Goal: Task Accomplishment & Management: Manage account settings

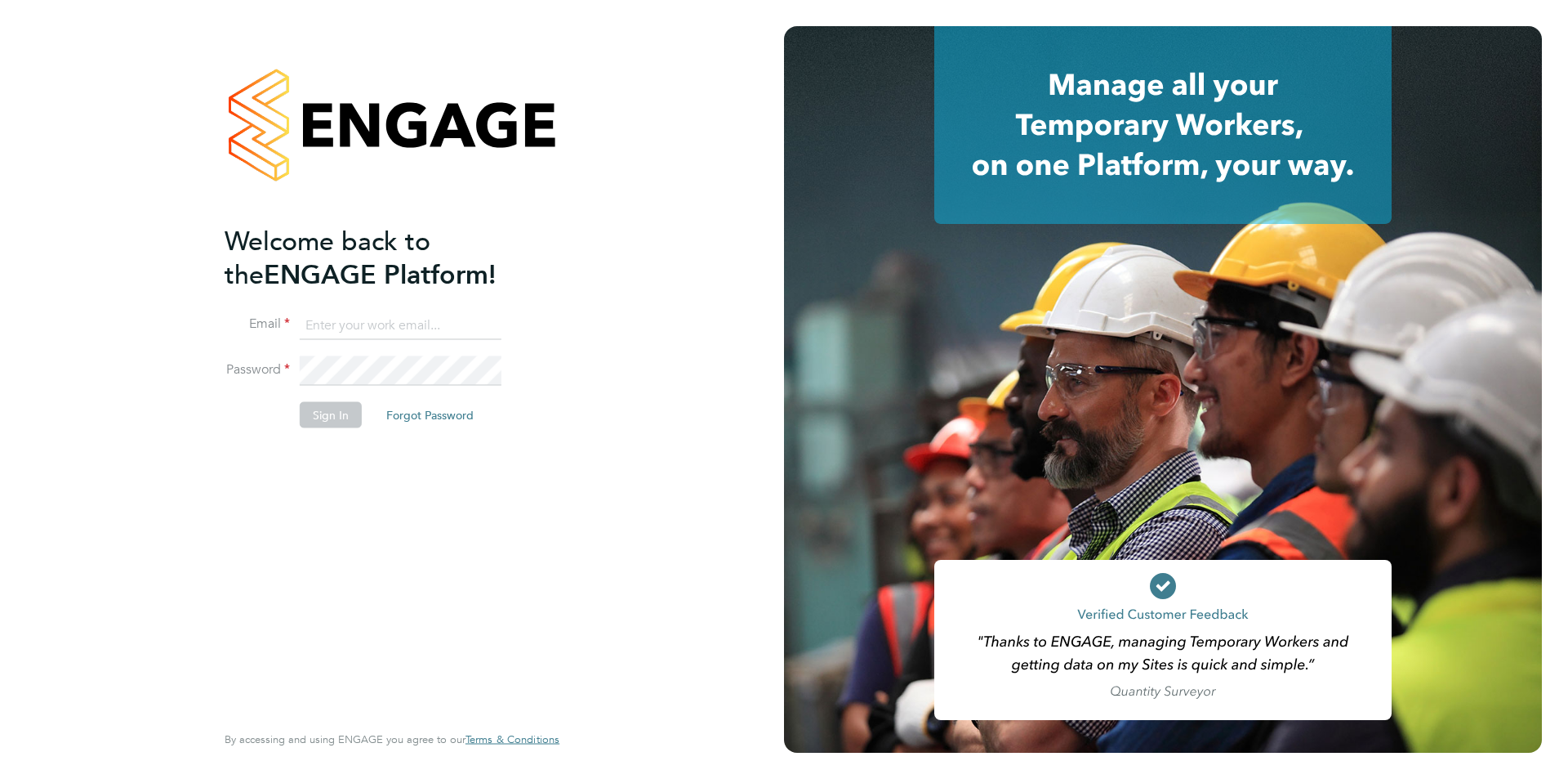
type input "nickbriant@jambo.co"
click at [329, 420] on button "Sign In" at bounding box center [331, 414] width 62 height 26
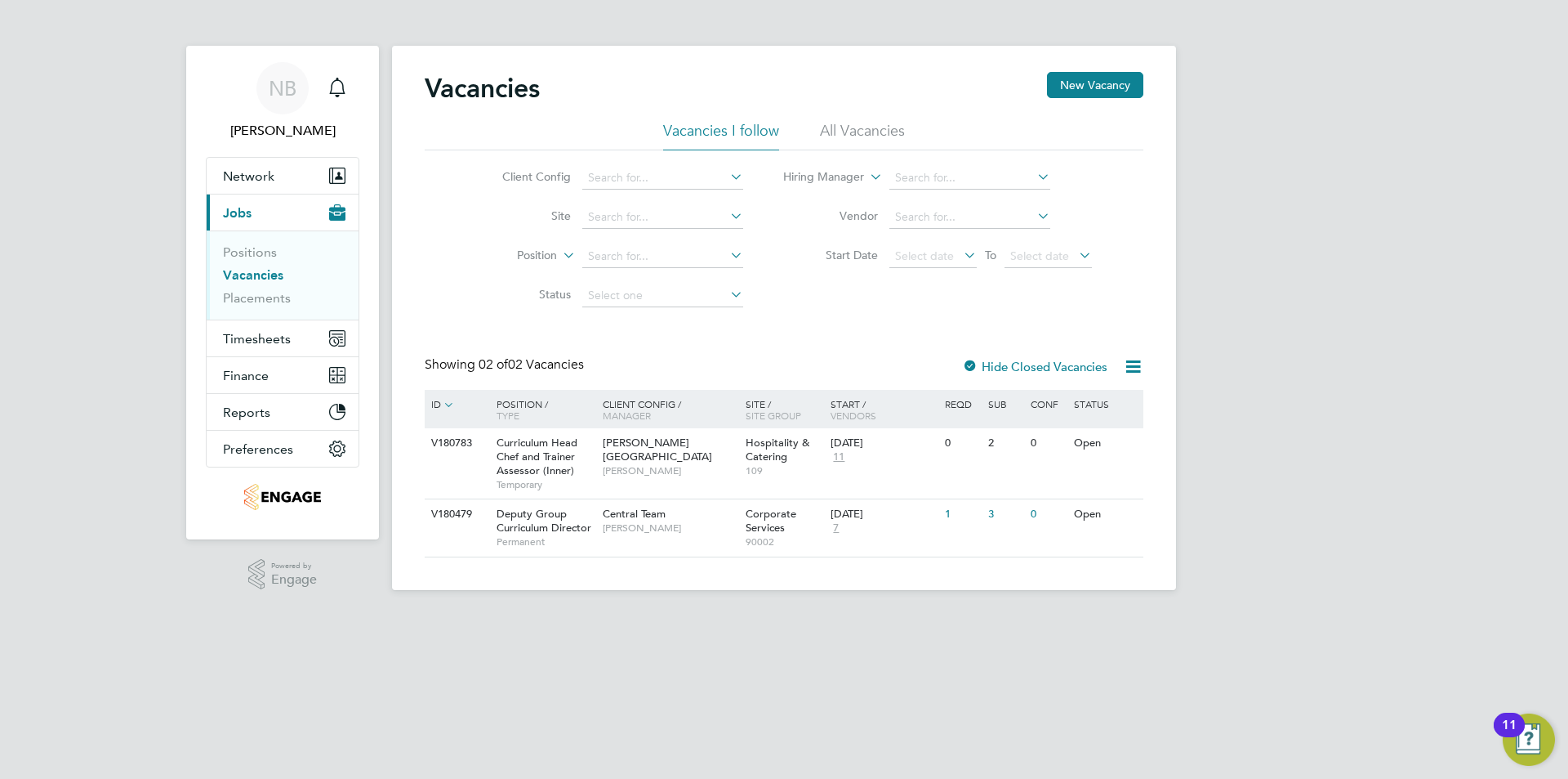
click at [827, 128] on li "All Vacancies" at bounding box center [862, 135] width 85 height 30
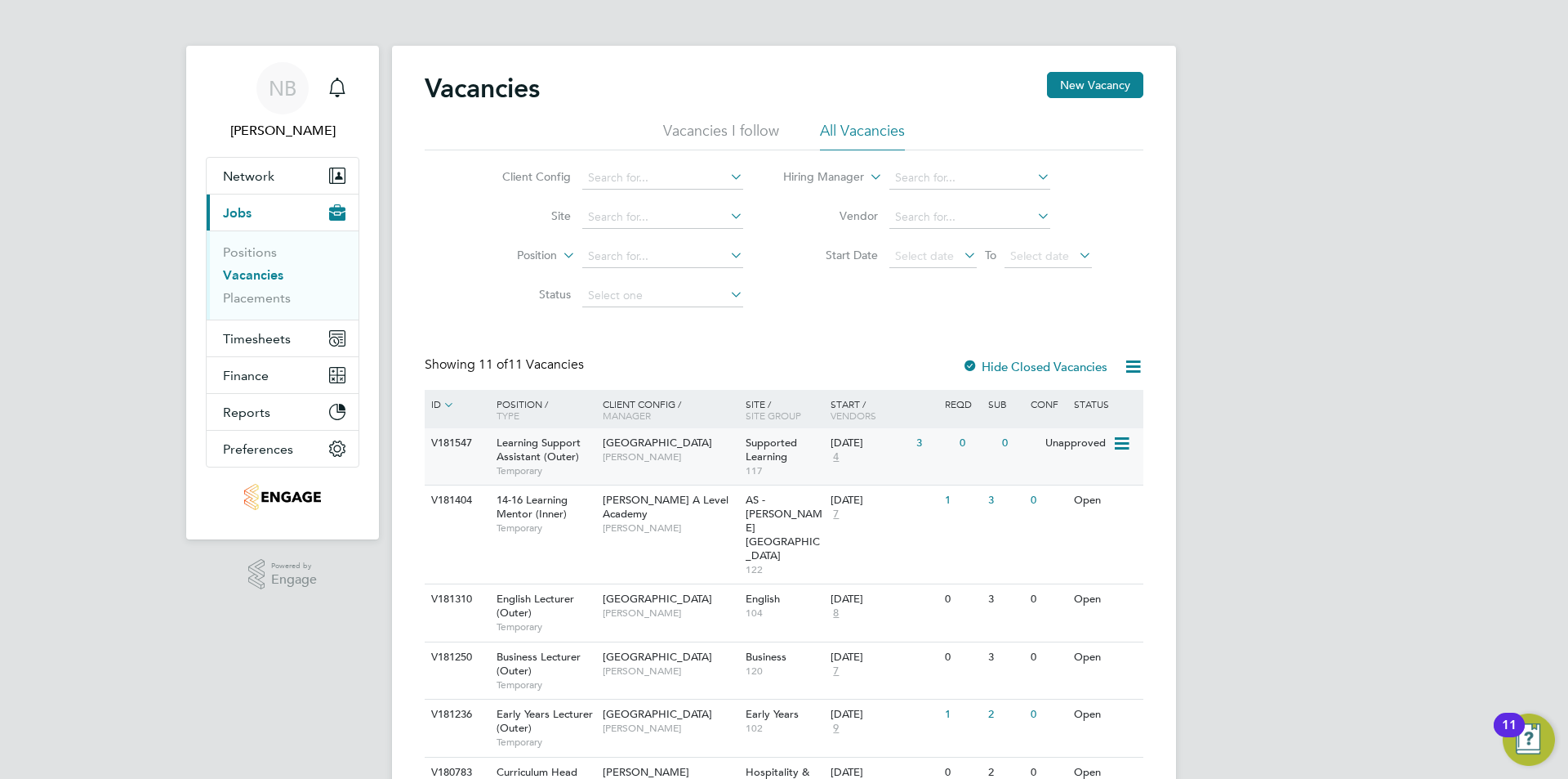
click at [646, 445] on span "[GEOGRAPHIC_DATA]" at bounding box center [658, 443] width 110 height 13
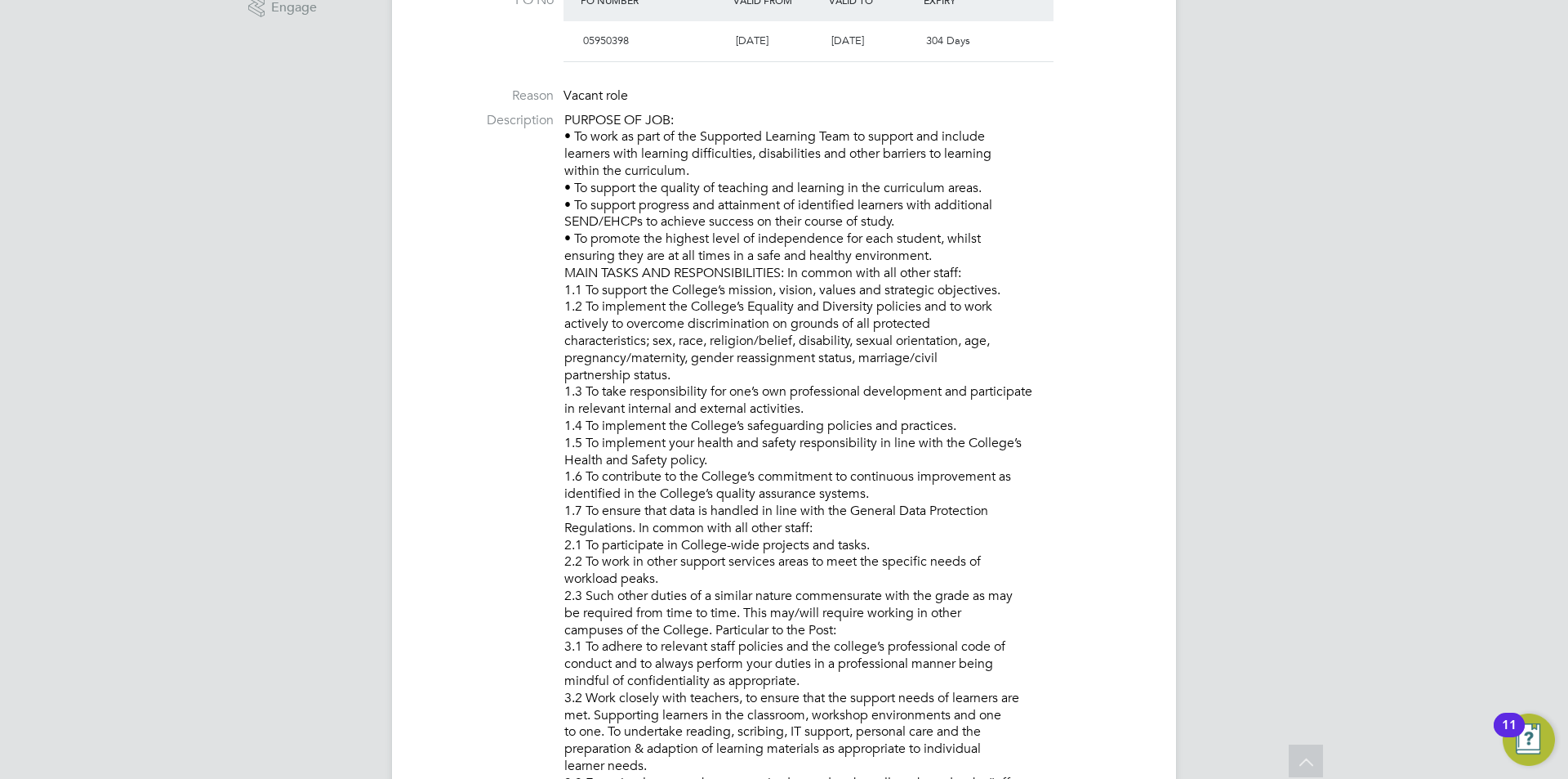
scroll to position [409, 0]
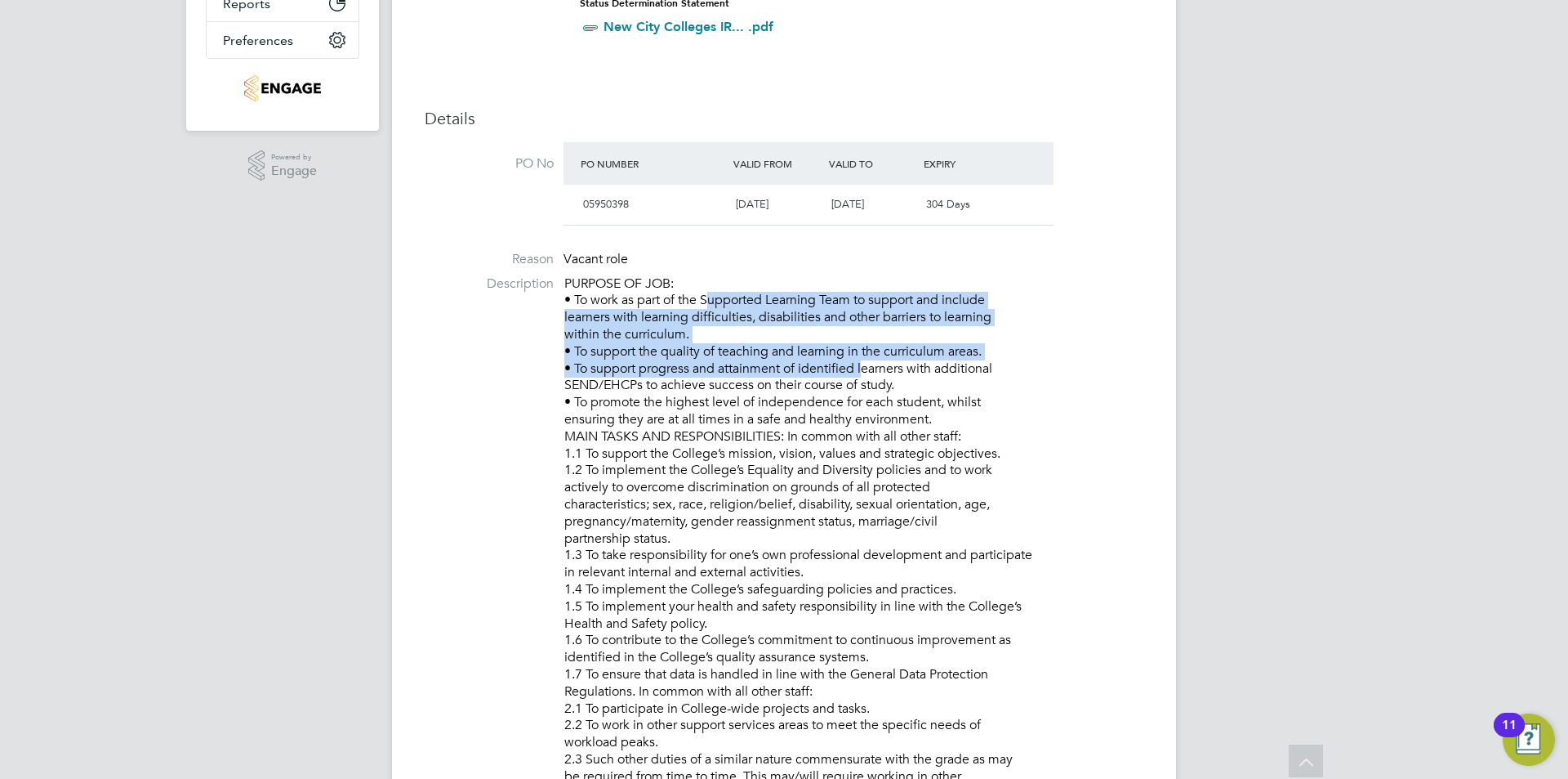
drag, startPoint x: 859, startPoint y: 367, endPoint x: 704, endPoint y: 297, distance: 170.1
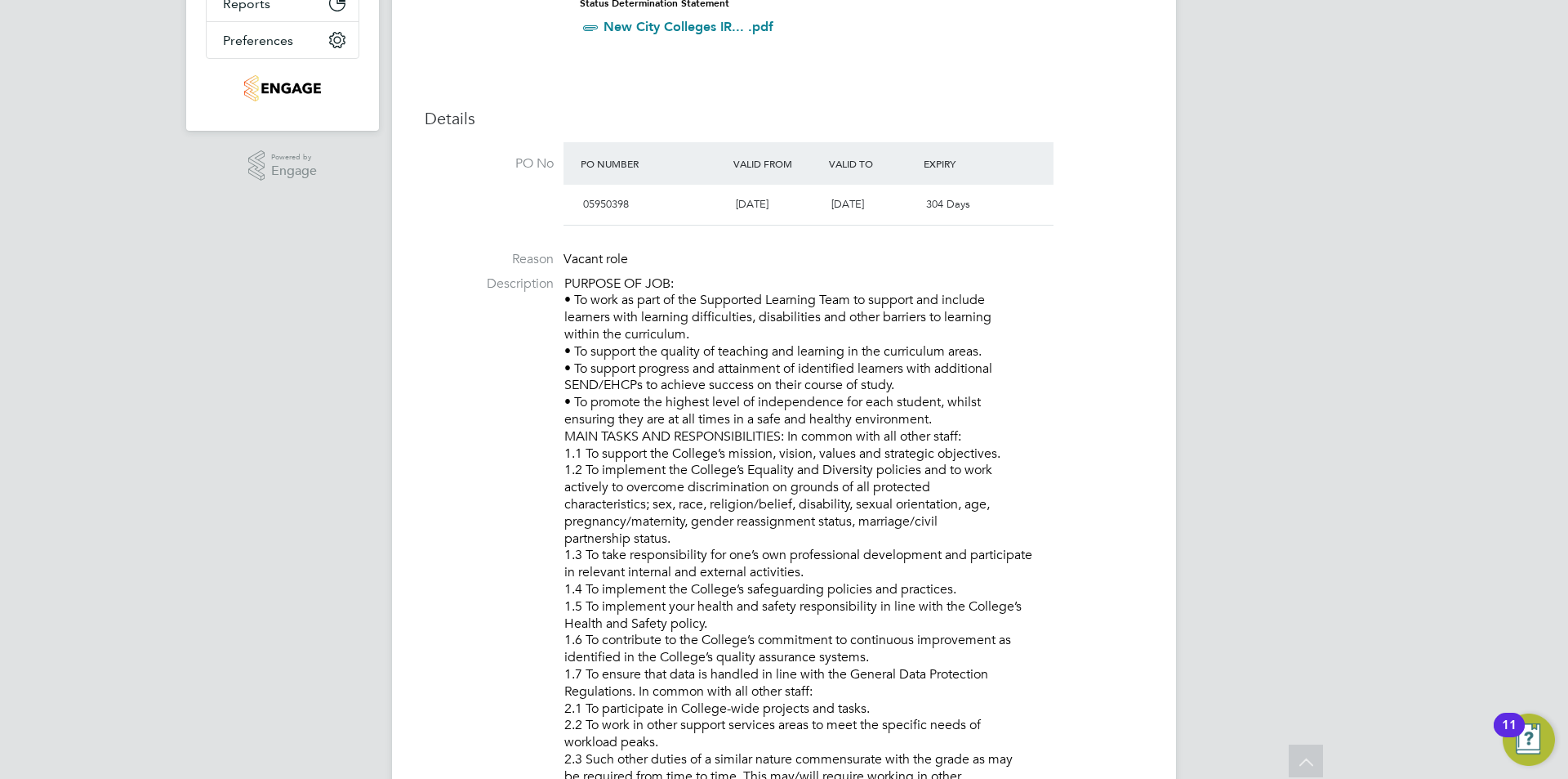
drag, startPoint x: 911, startPoint y: 385, endPoint x: 565, endPoint y: 297, distance: 357.0
drag, startPoint x: 915, startPoint y: 347, endPoint x: 916, endPoint y: 355, distance: 8.1
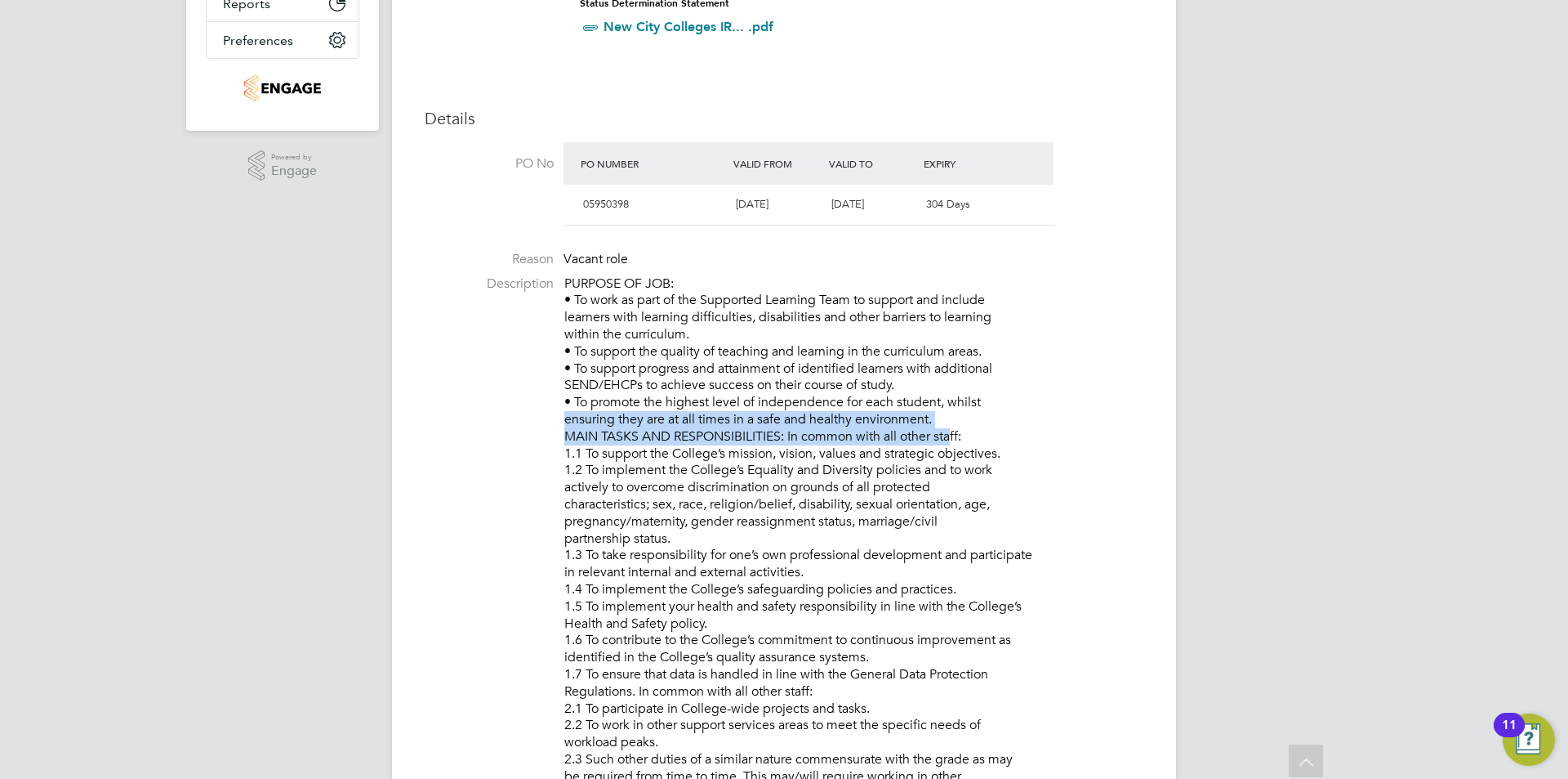
drag, startPoint x: 951, startPoint y: 427, endPoint x: 947, endPoint y: 419, distance: 8.9
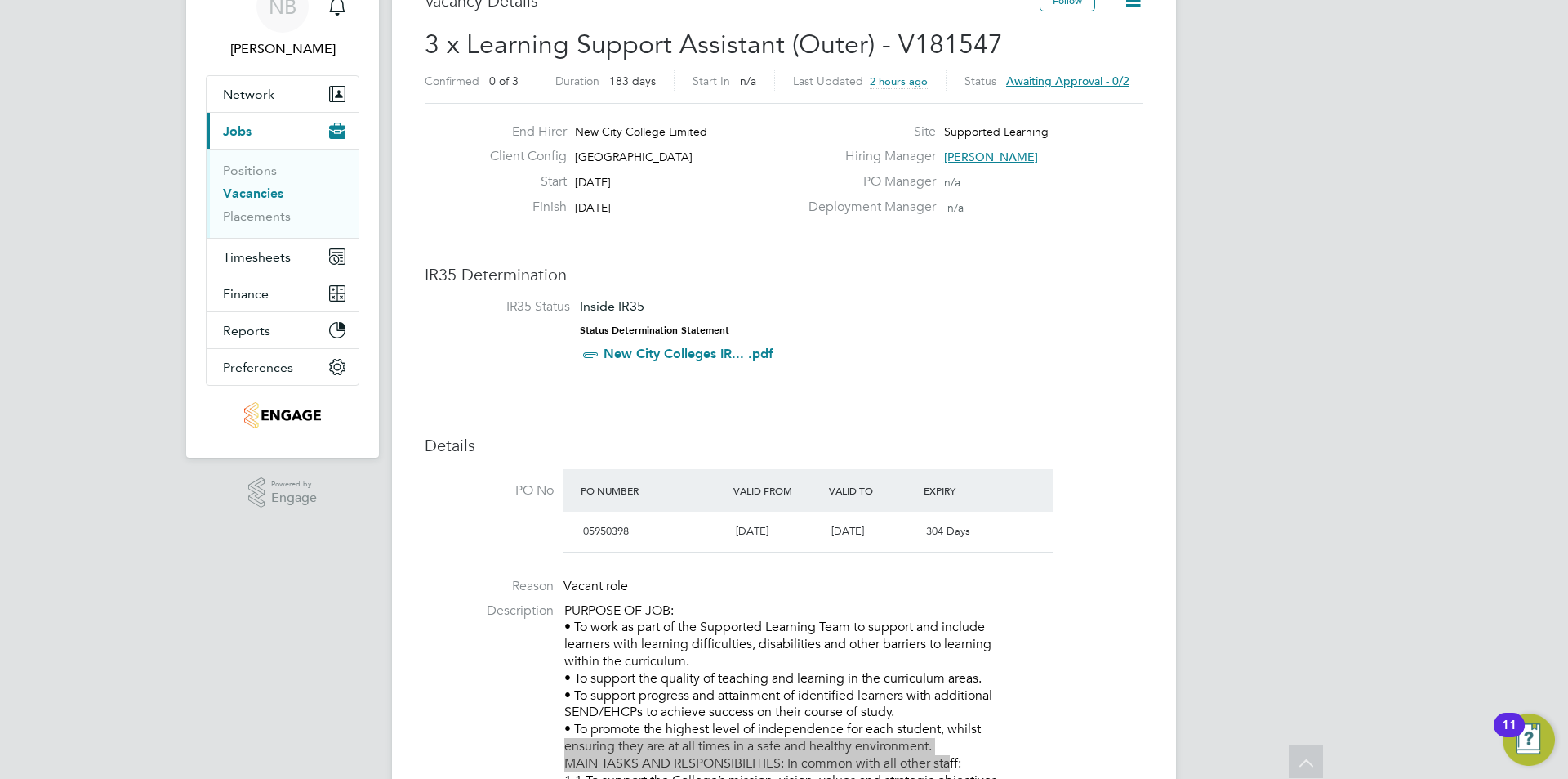
scroll to position [0, 0]
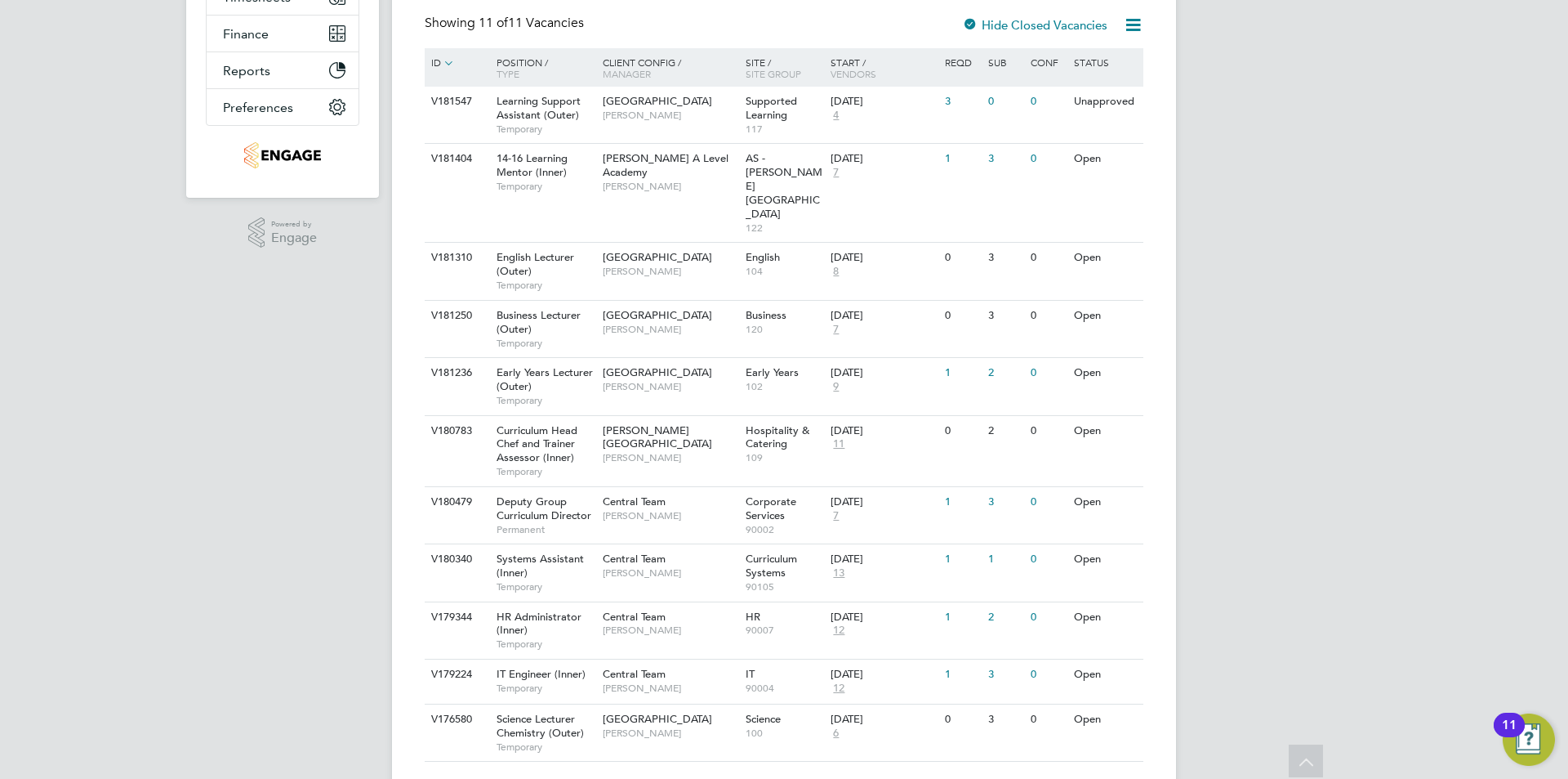
scroll to position [14, 0]
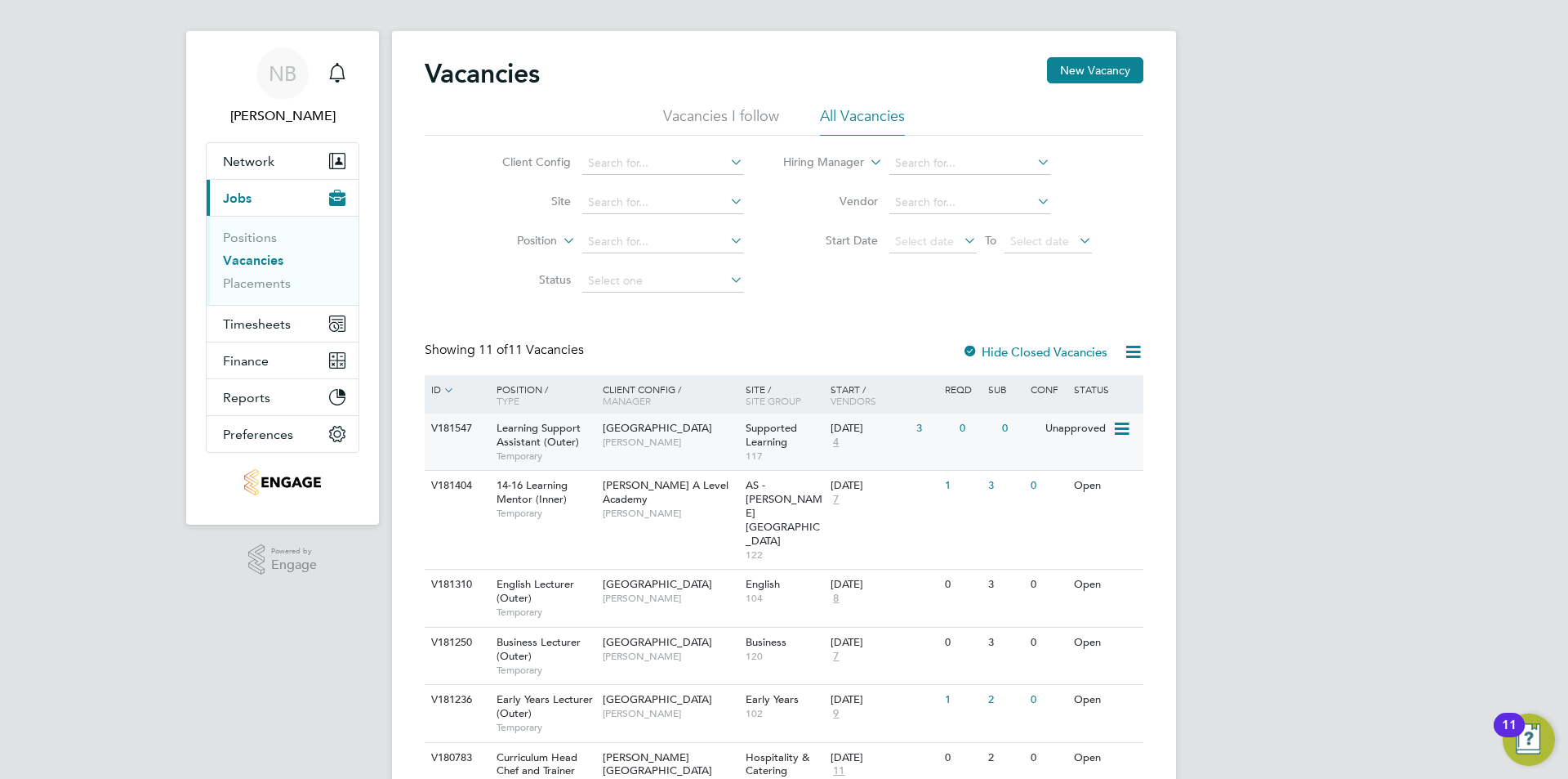
click at [696, 449] on div "Epping Forest Campus Joanna Duncan" at bounding box center [671, 435] width 143 height 42
click at [720, 454] on div "Epping Forest Campus Joanna Duncan" at bounding box center [671, 435] width 143 height 42
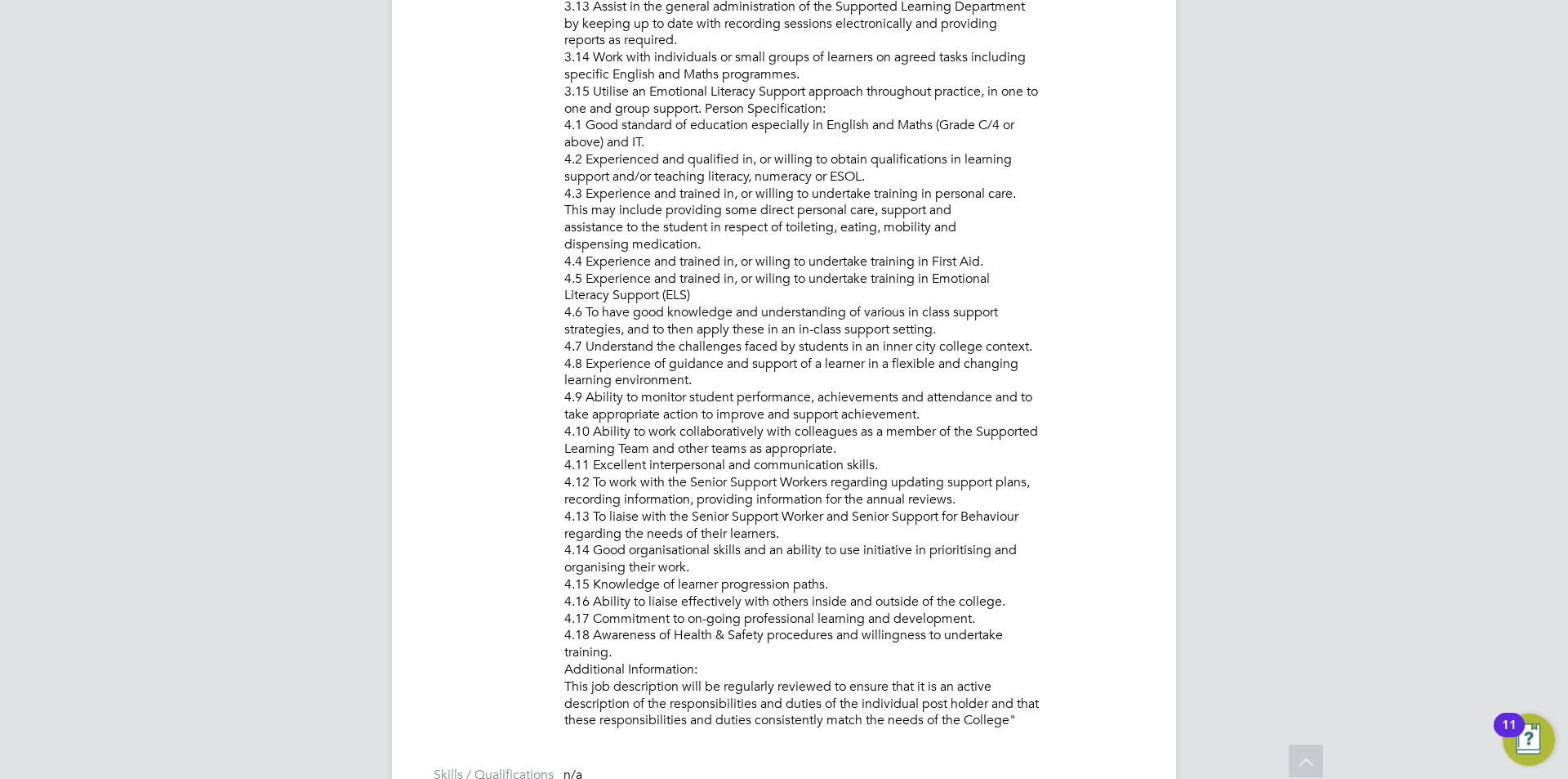
scroll to position [1838, 0]
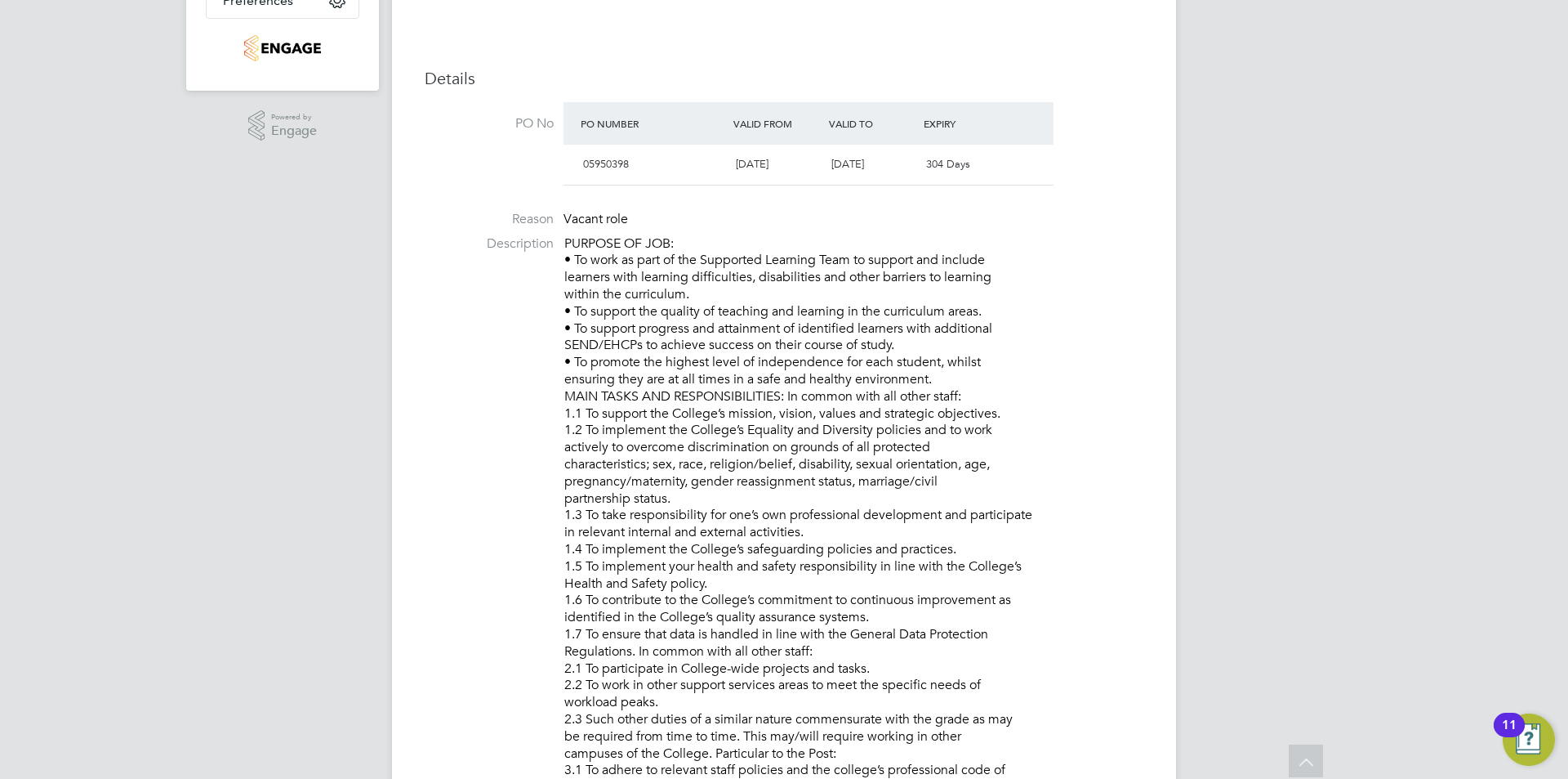
scroll to position [203, 0]
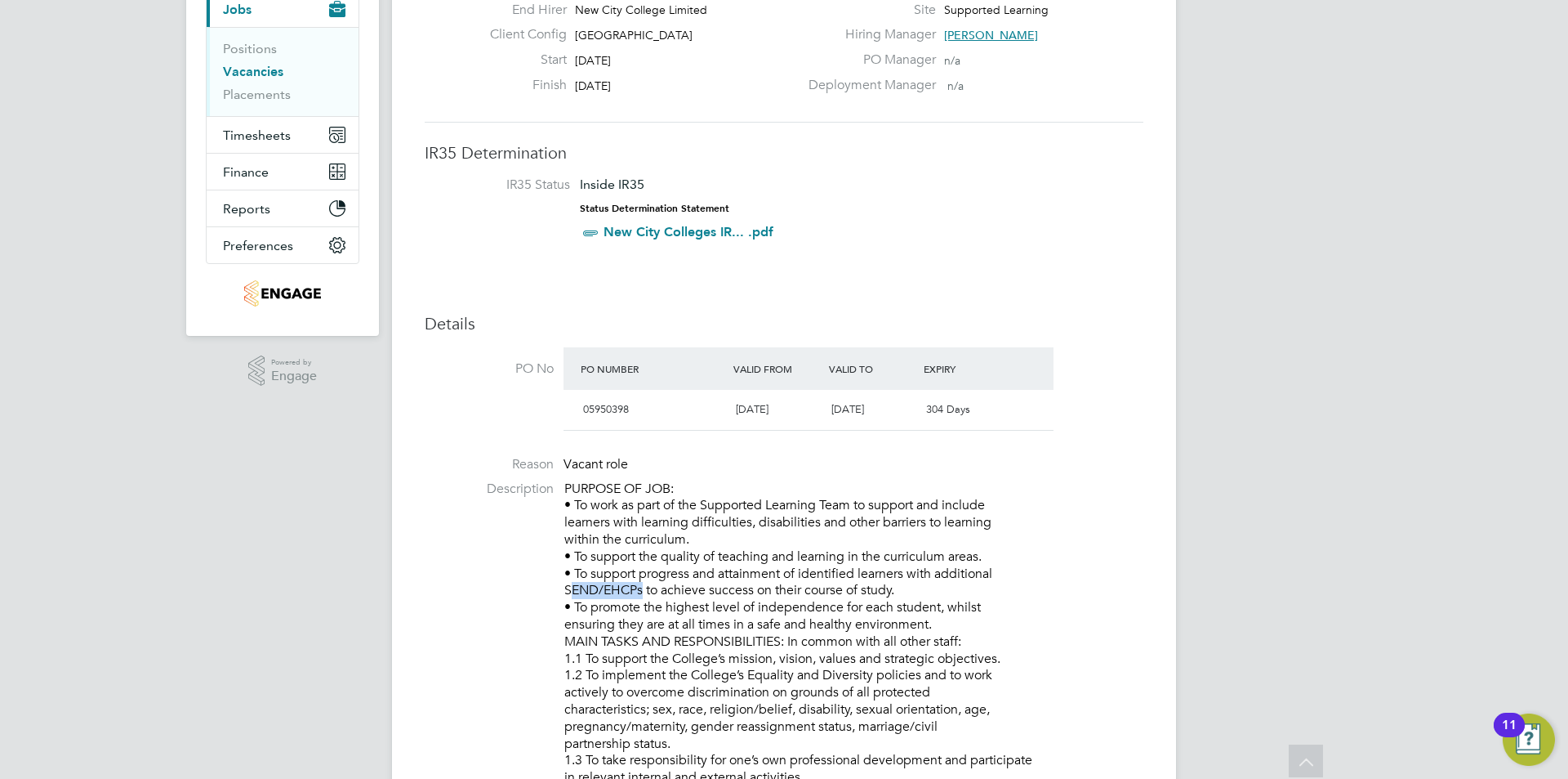
drag, startPoint x: 634, startPoint y: 589, endPoint x: 565, endPoint y: 588, distance: 69.0
copy p "SEND/EHCP"
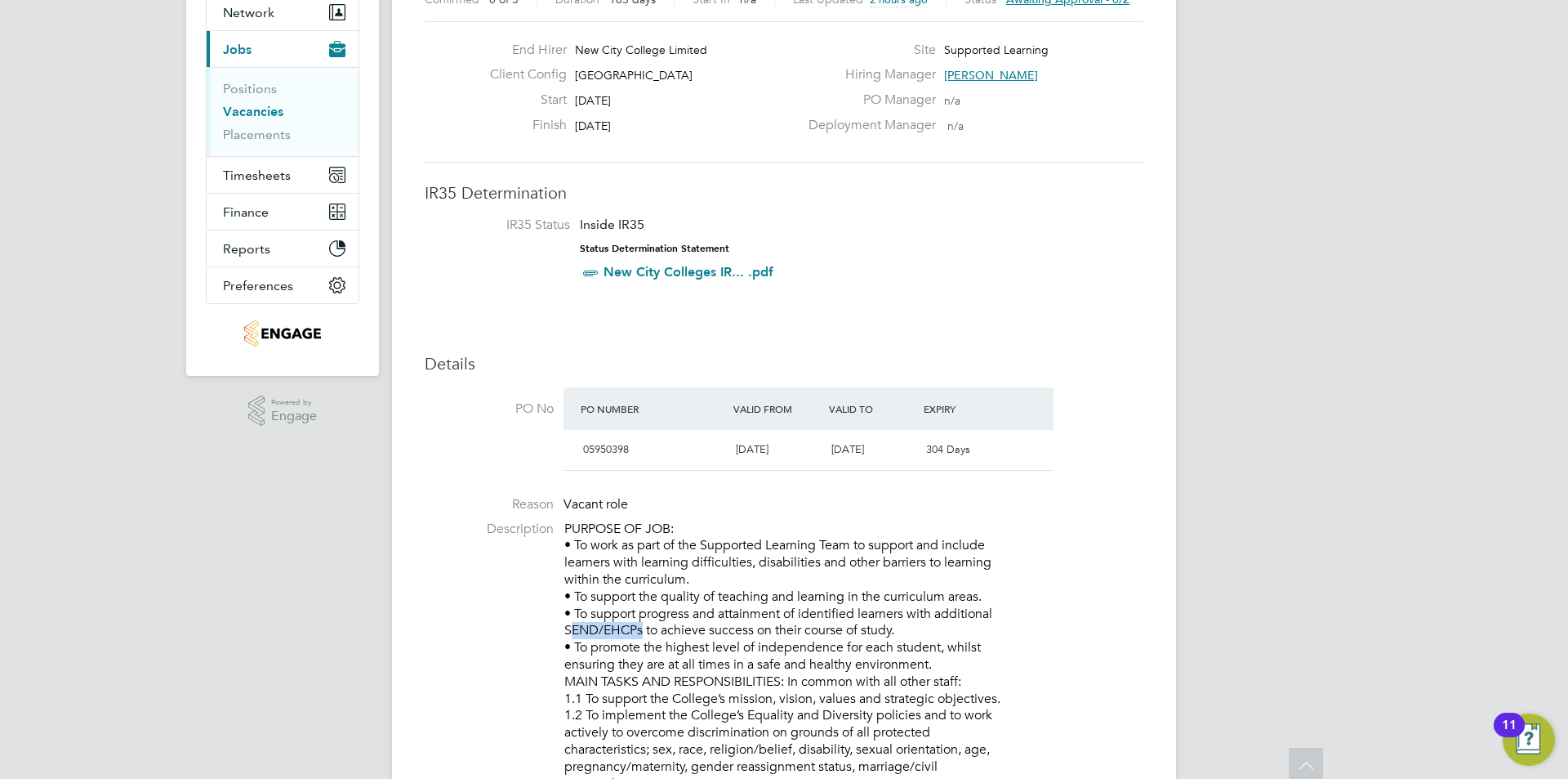
scroll to position [0, 0]
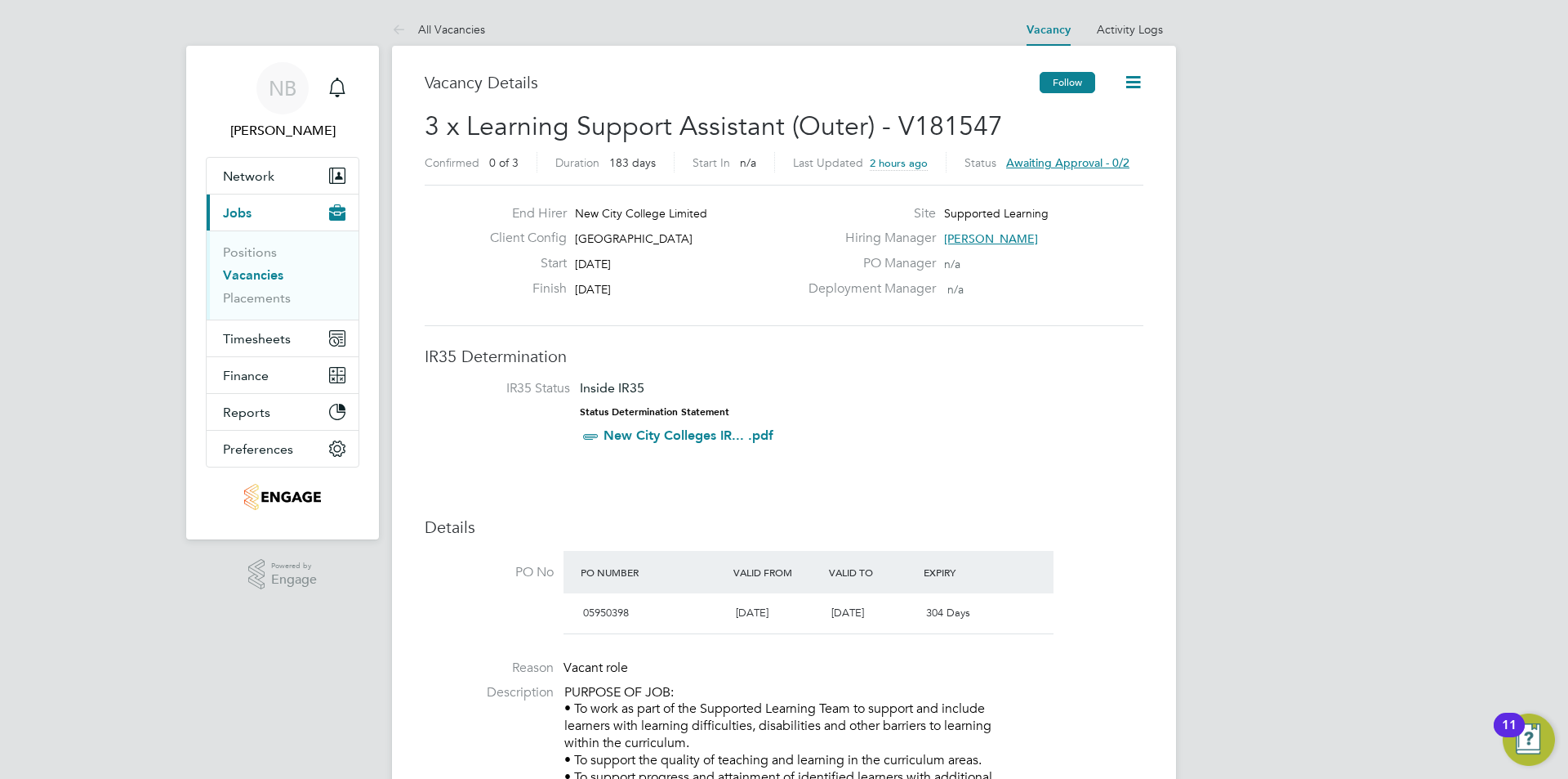
click at [1075, 78] on button "Follow" at bounding box center [1068, 82] width 56 height 21
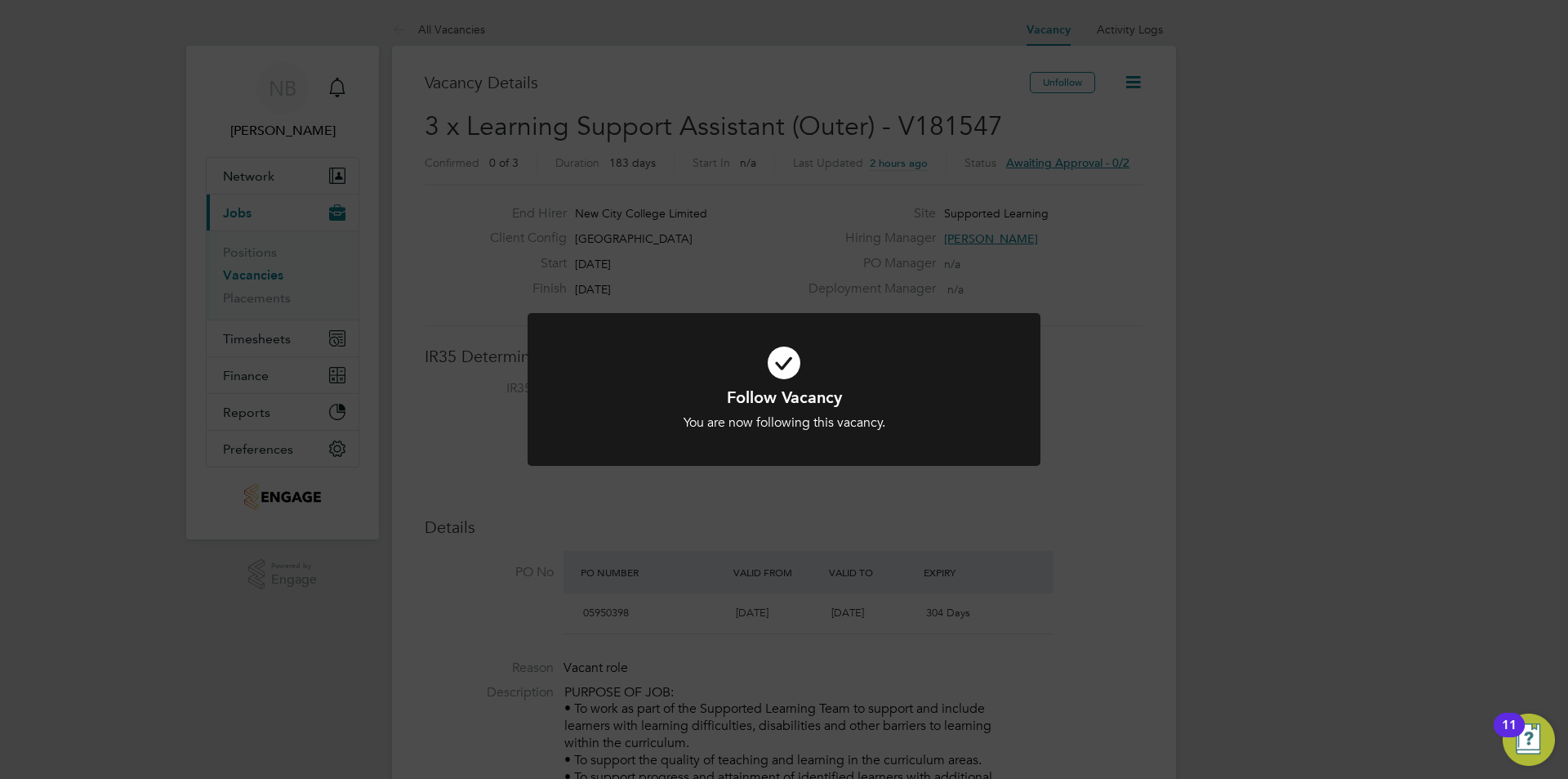
click at [838, 186] on div "Follow Vacancy You are now following this vacancy. Cancel Okay" at bounding box center [784, 390] width 1568 height 779
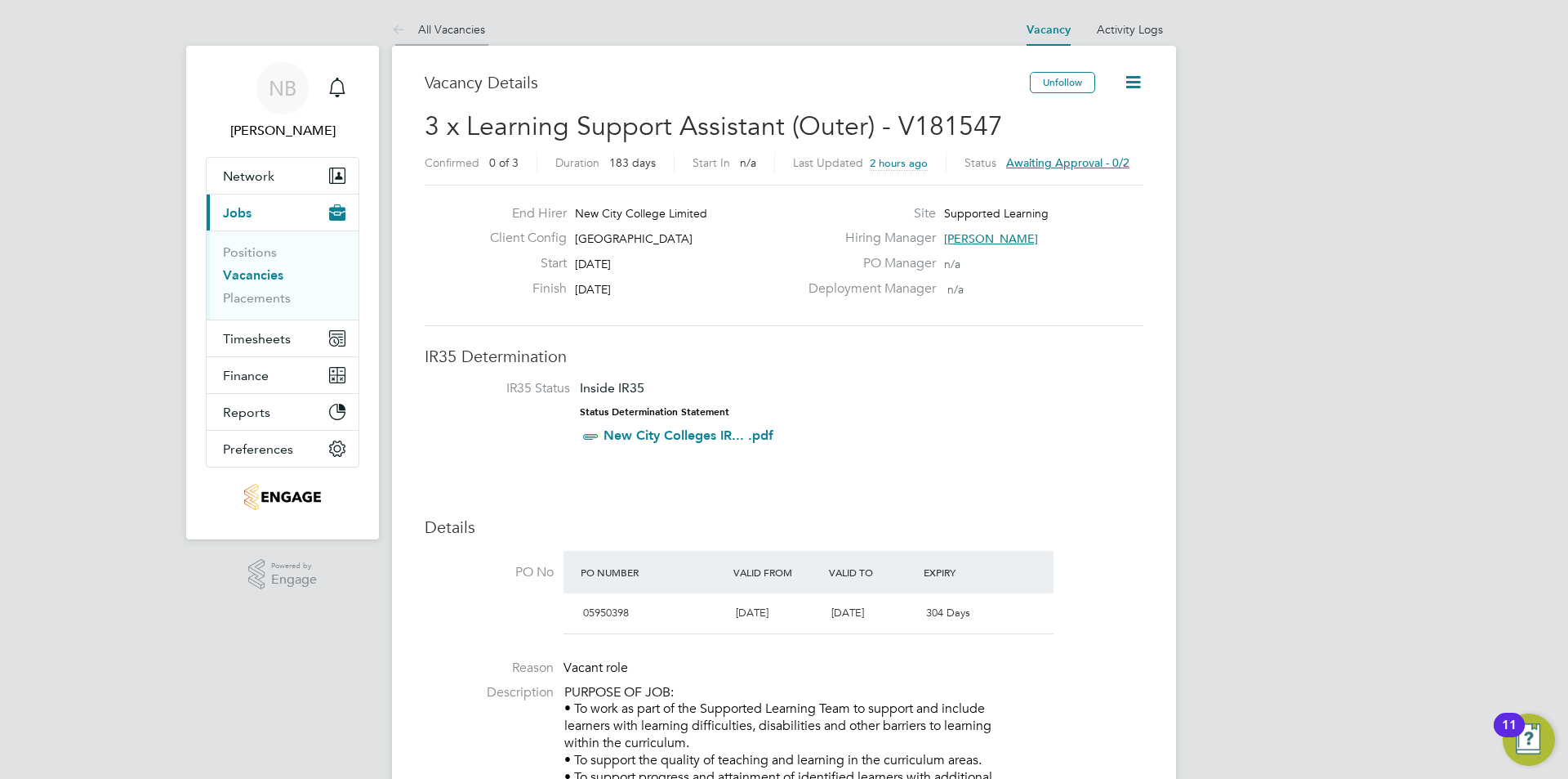
click at [448, 29] on link "All Vacancies" at bounding box center [438, 29] width 94 height 14
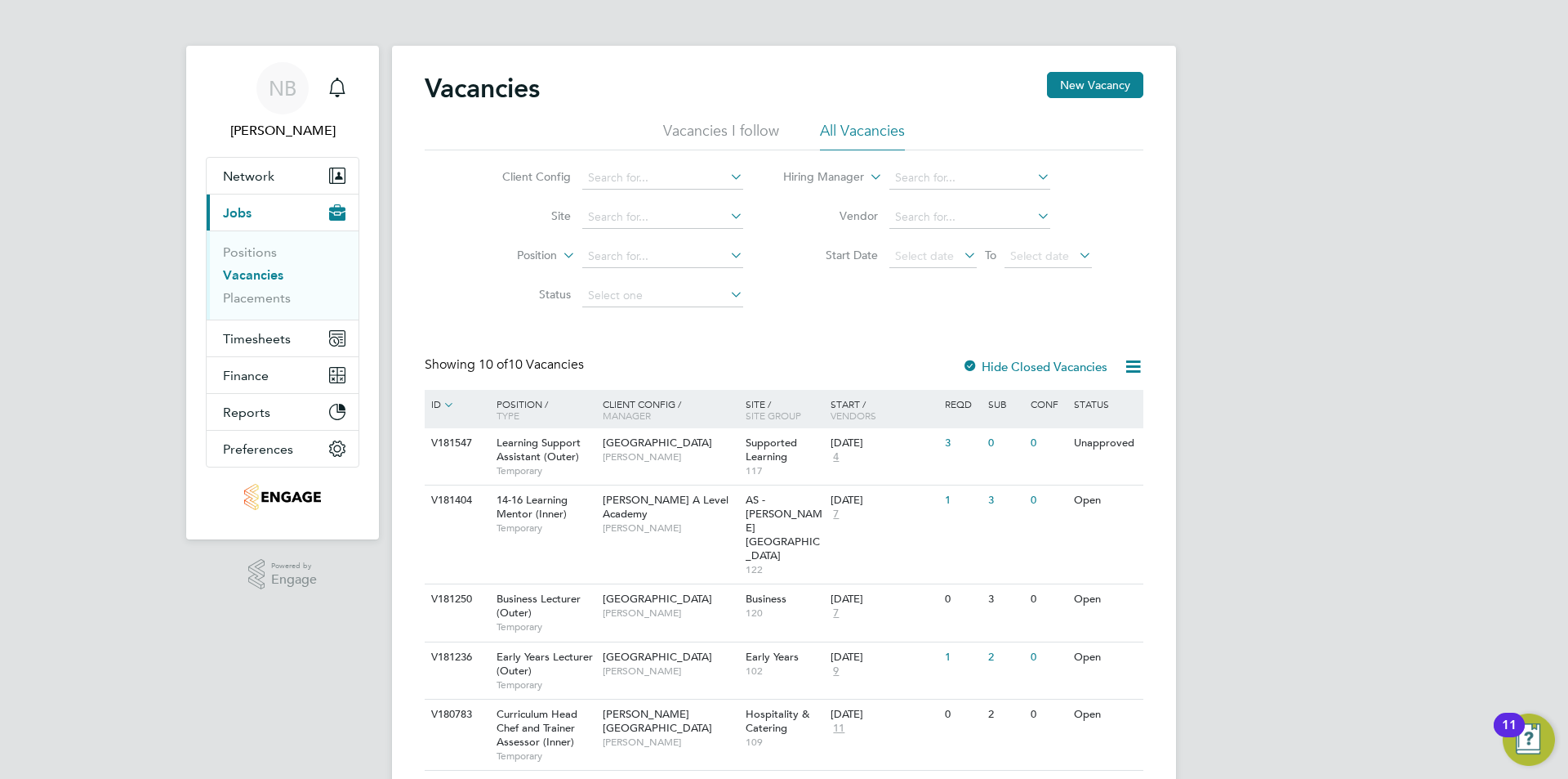
click at [685, 128] on li "Vacancies I follow" at bounding box center [721, 135] width 116 height 30
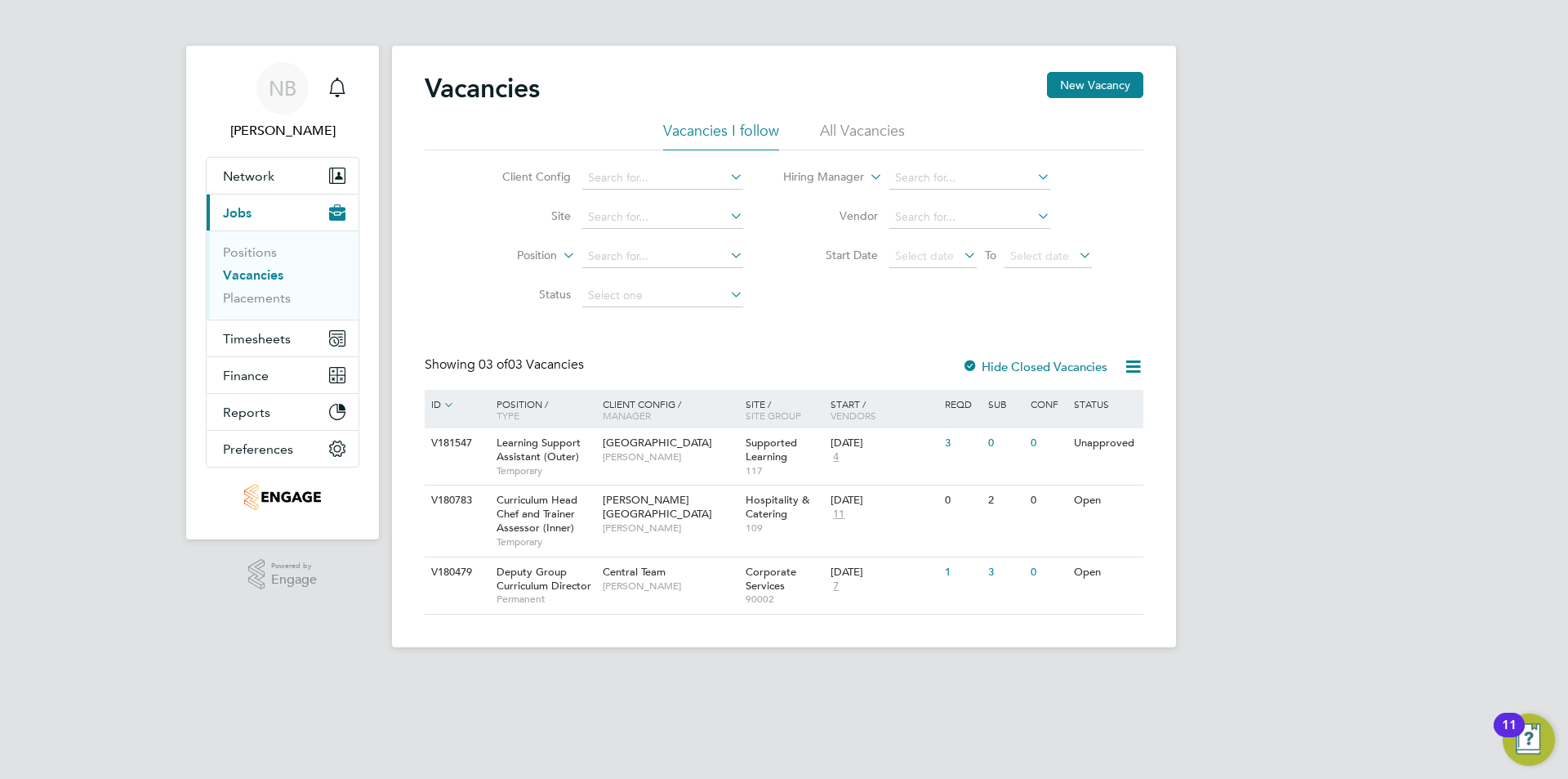
click at [864, 122] on li "All Vacancies" at bounding box center [862, 135] width 85 height 30
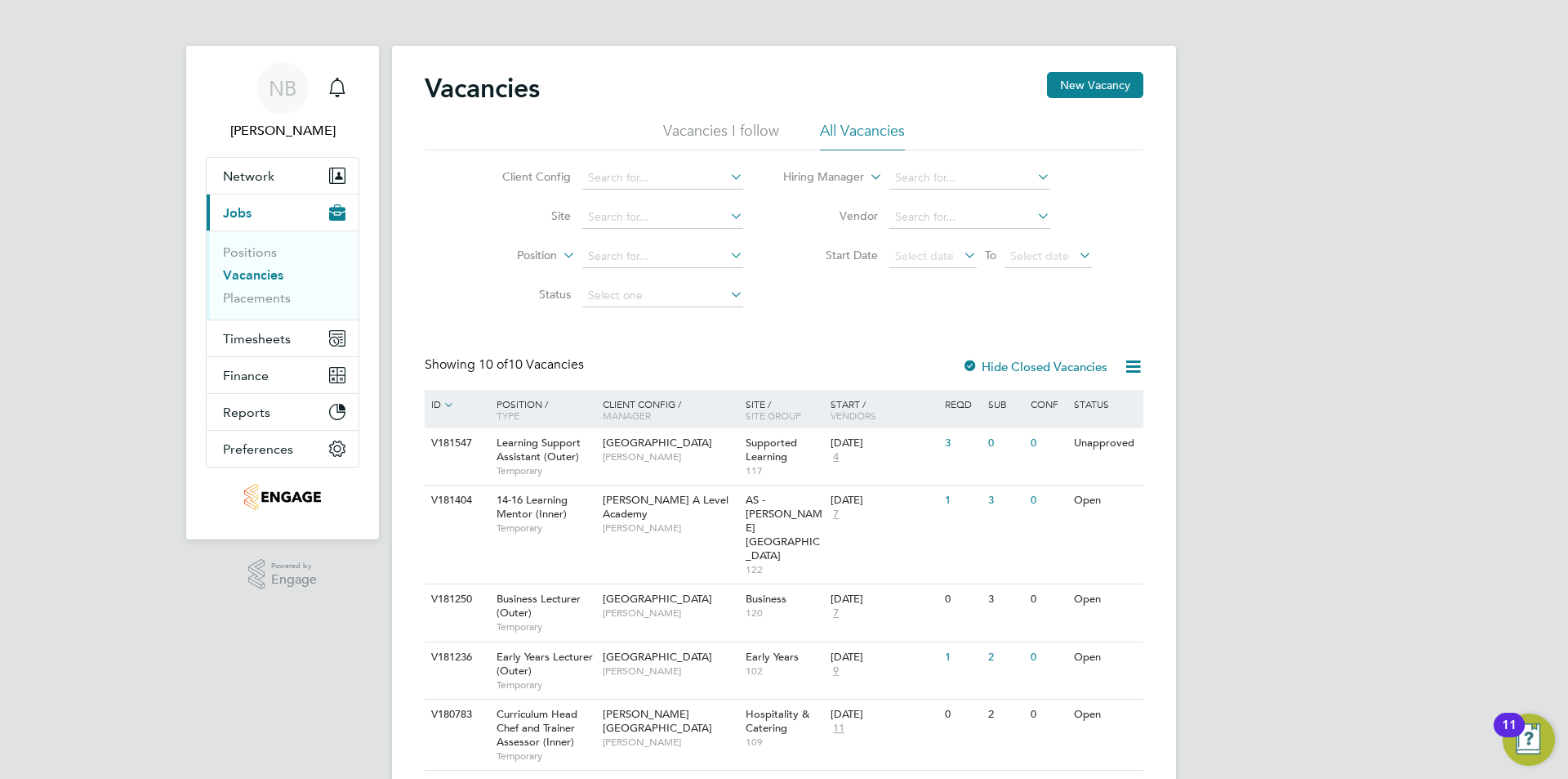
click at [723, 129] on li "Vacancies I follow" at bounding box center [721, 135] width 116 height 30
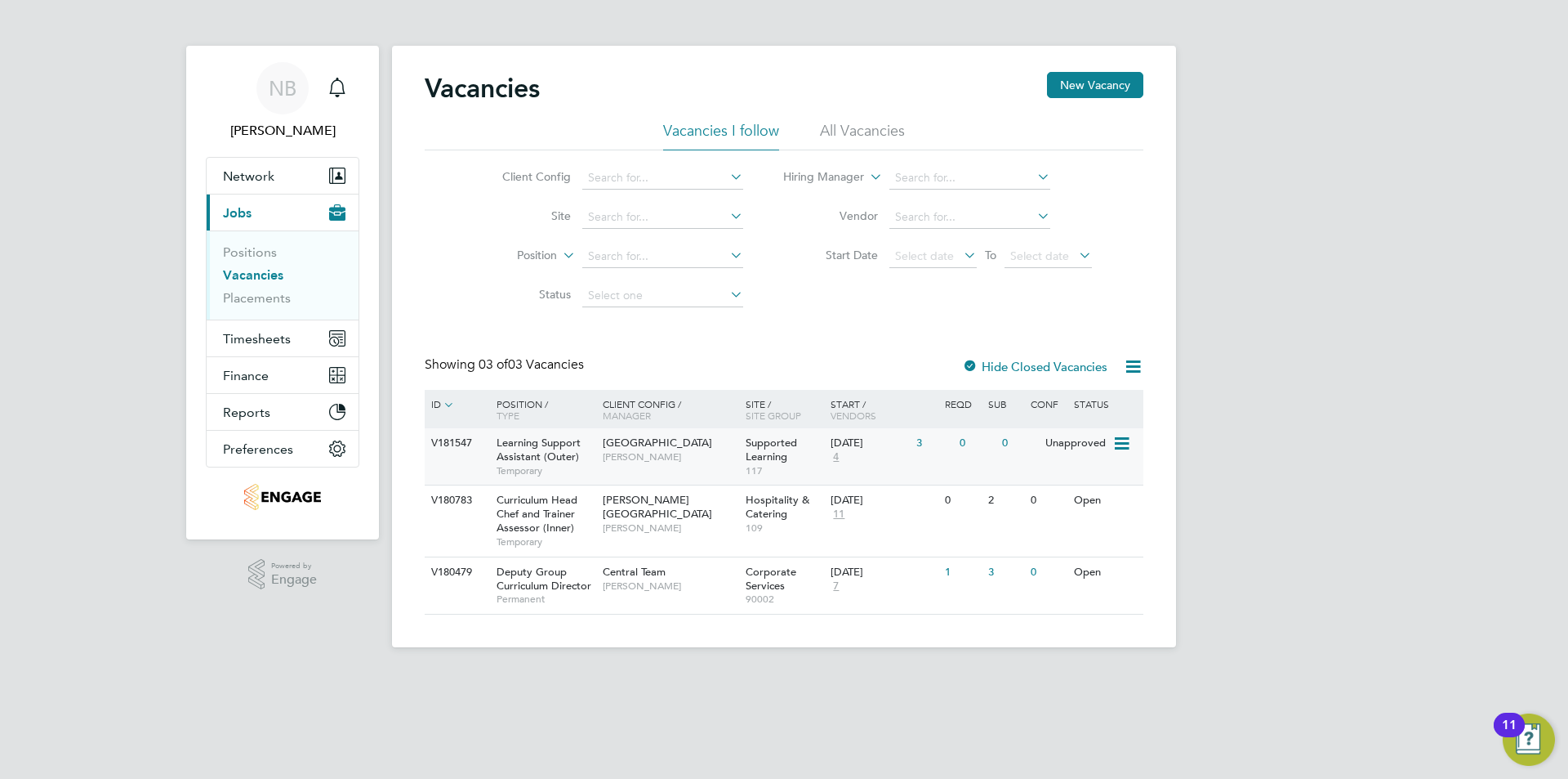
click at [630, 443] on span "[GEOGRAPHIC_DATA]" at bounding box center [658, 443] width 110 height 13
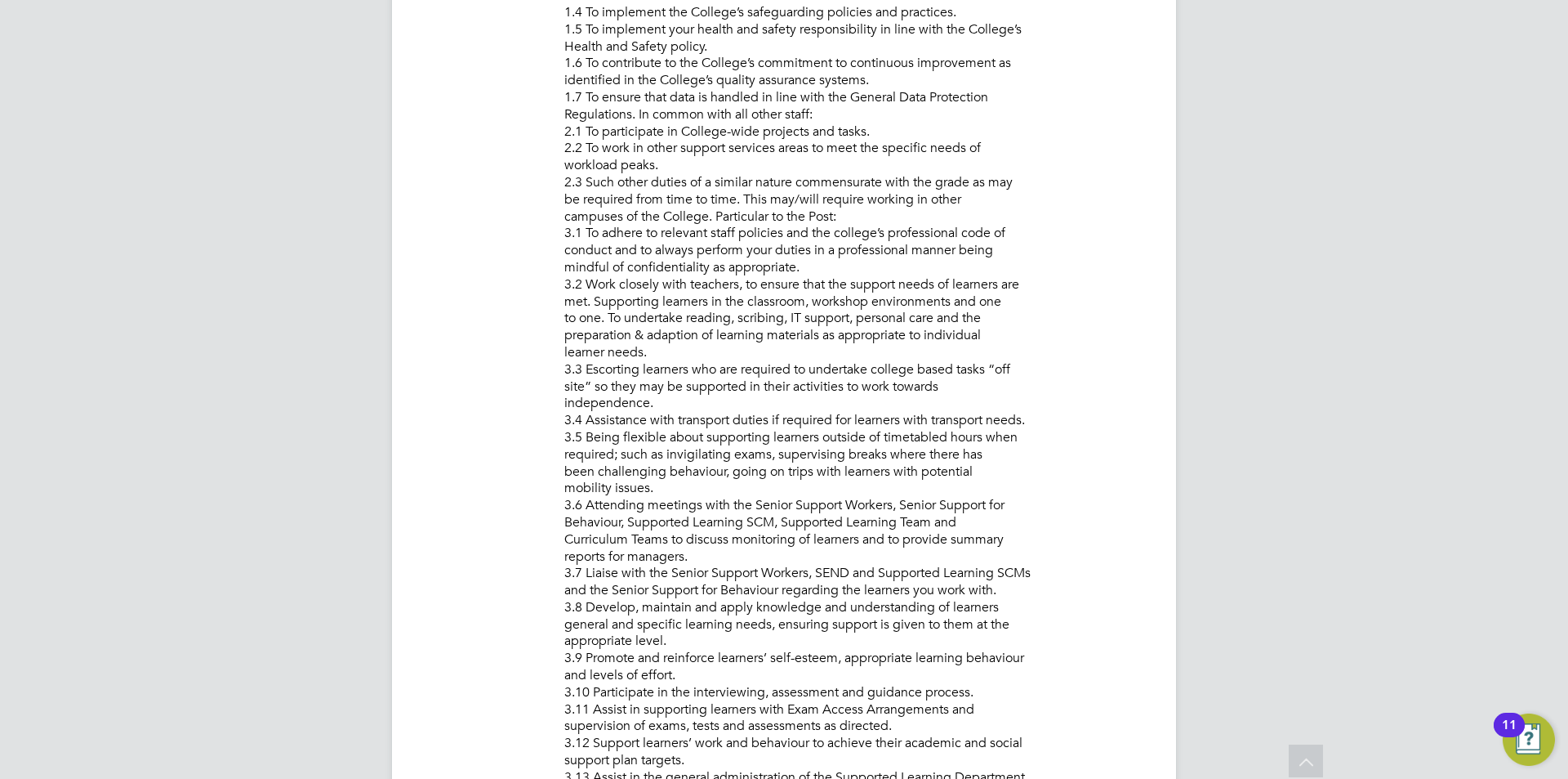
scroll to position [411, 0]
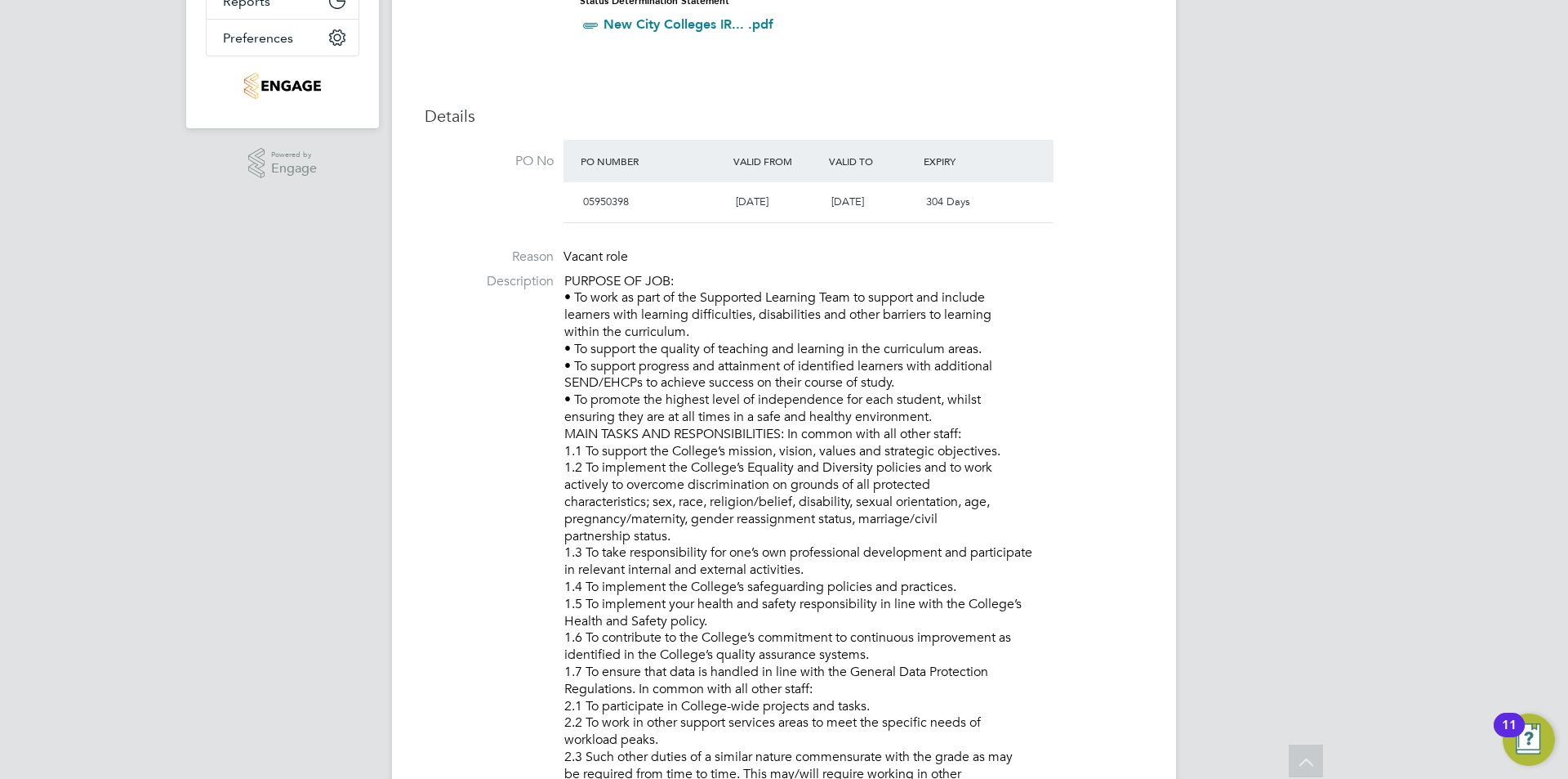
drag, startPoint x: 1019, startPoint y: 435, endPoint x: 554, endPoint y: 282, distance: 489.5
copy p "PURPOSE OF JOB: • To work as part of the Supported Learning Team to support and…"
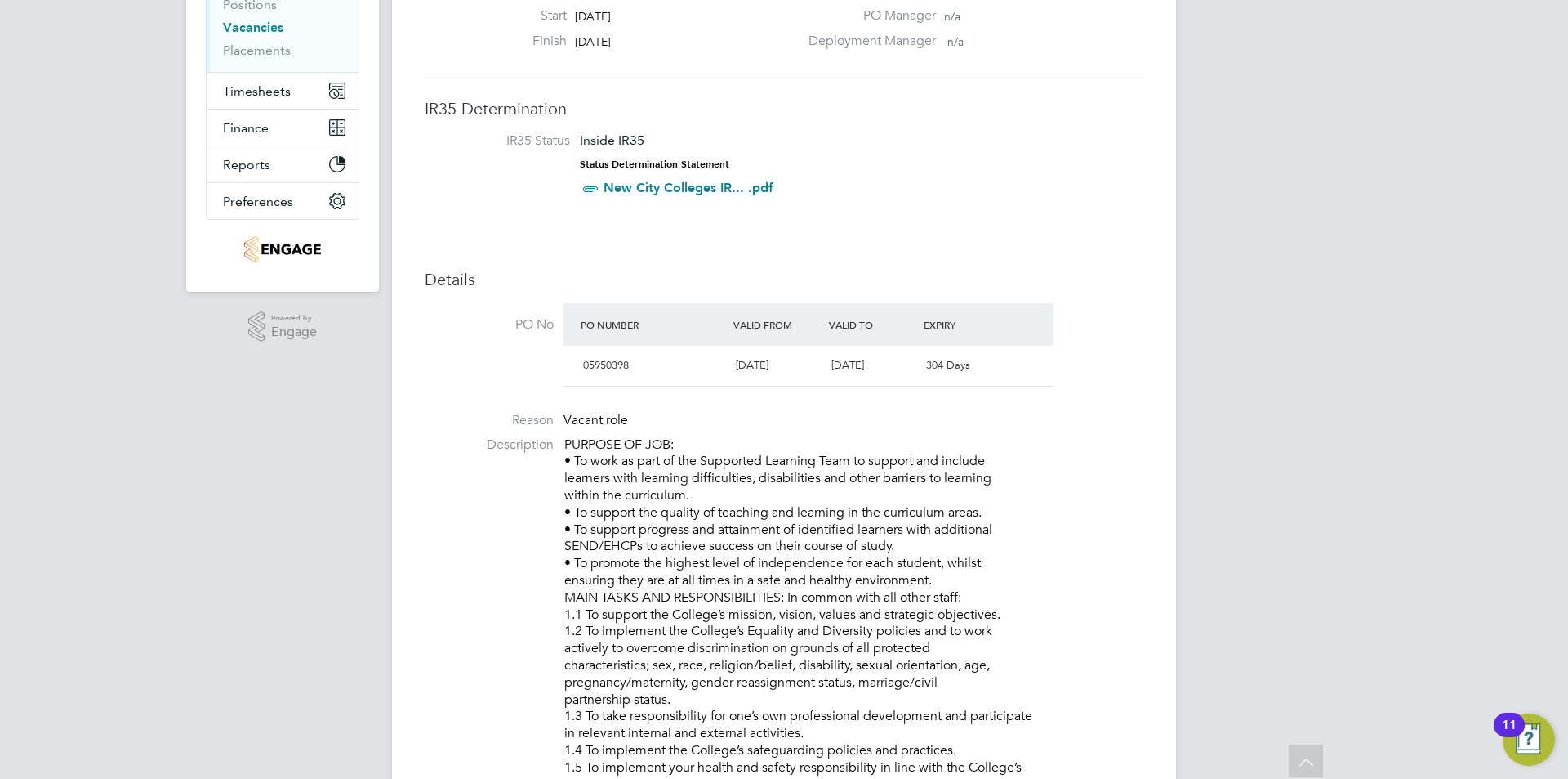
scroll to position [0, 0]
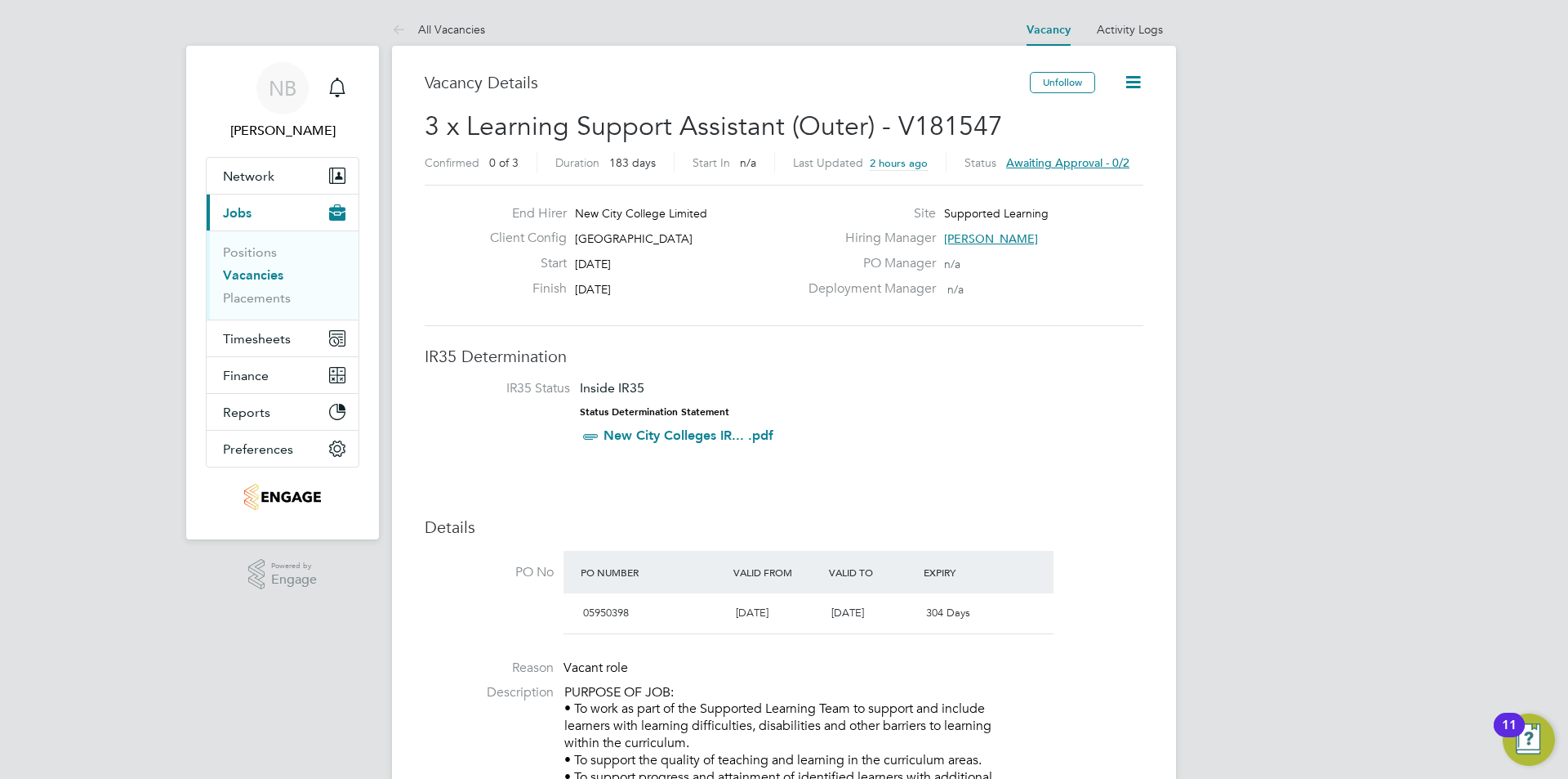
drag, startPoint x: 978, startPoint y: 235, endPoint x: 965, endPoint y: 243, distance: 15.3
click at [958, 233] on span "[PERSON_NAME]" at bounding box center [991, 238] width 94 height 14
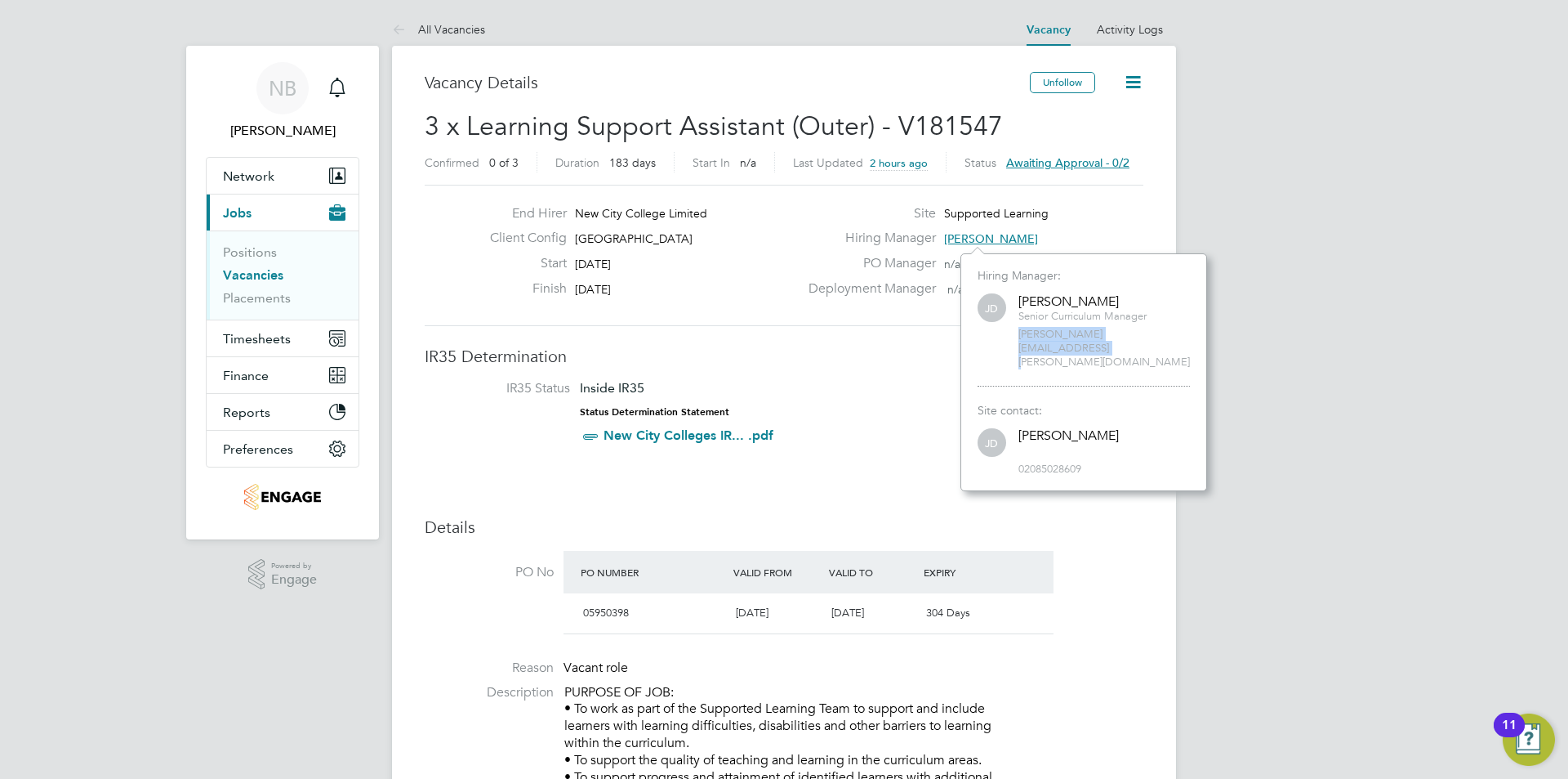
drag, startPoint x: 1178, startPoint y: 333, endPoint x: 1014, endPoint y: 325, distance: 164.2
click at [1014, 325] on div "JD Joanna Duncan Senior Curriculum Manager joanna.duncan@ncclondon.ac.uk" at bounding box center [1084, 330] width 212 height 78
copy span "joanna.duncan@ncclondon.ac.uk"
drag, startPoint x: 1175, startPoint y: 312, endPoint x: 1019, endPoint y: 314, distance: 156.0
click at [1019, 314] on div "JD Joanna Duncan Senior Curriculum Manager joanna.duncan@ncclondon.ac.uk" at bounding box center [1084, 330] width 212 height 78
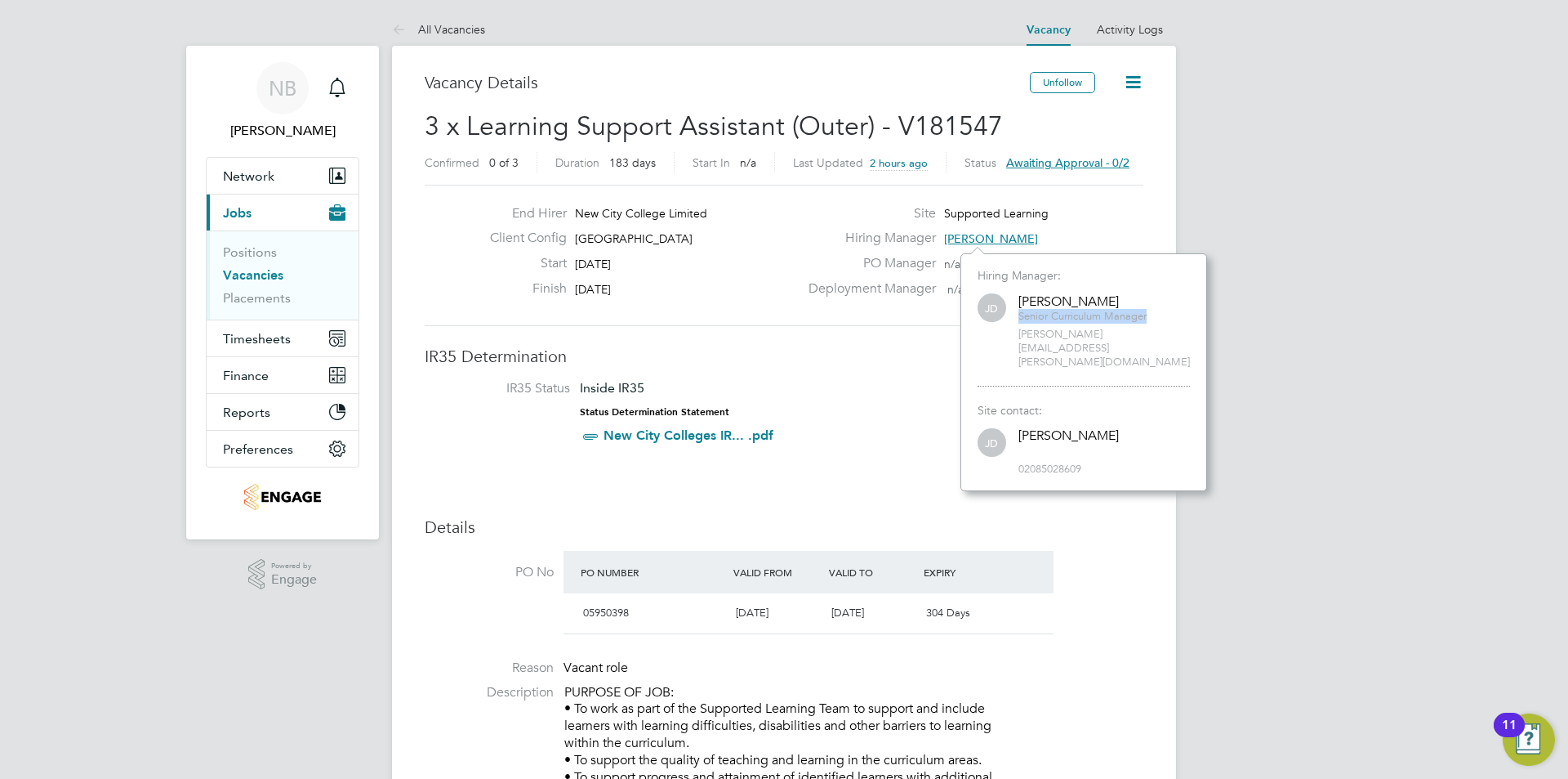
copy span "Senior Curriculum Manager"
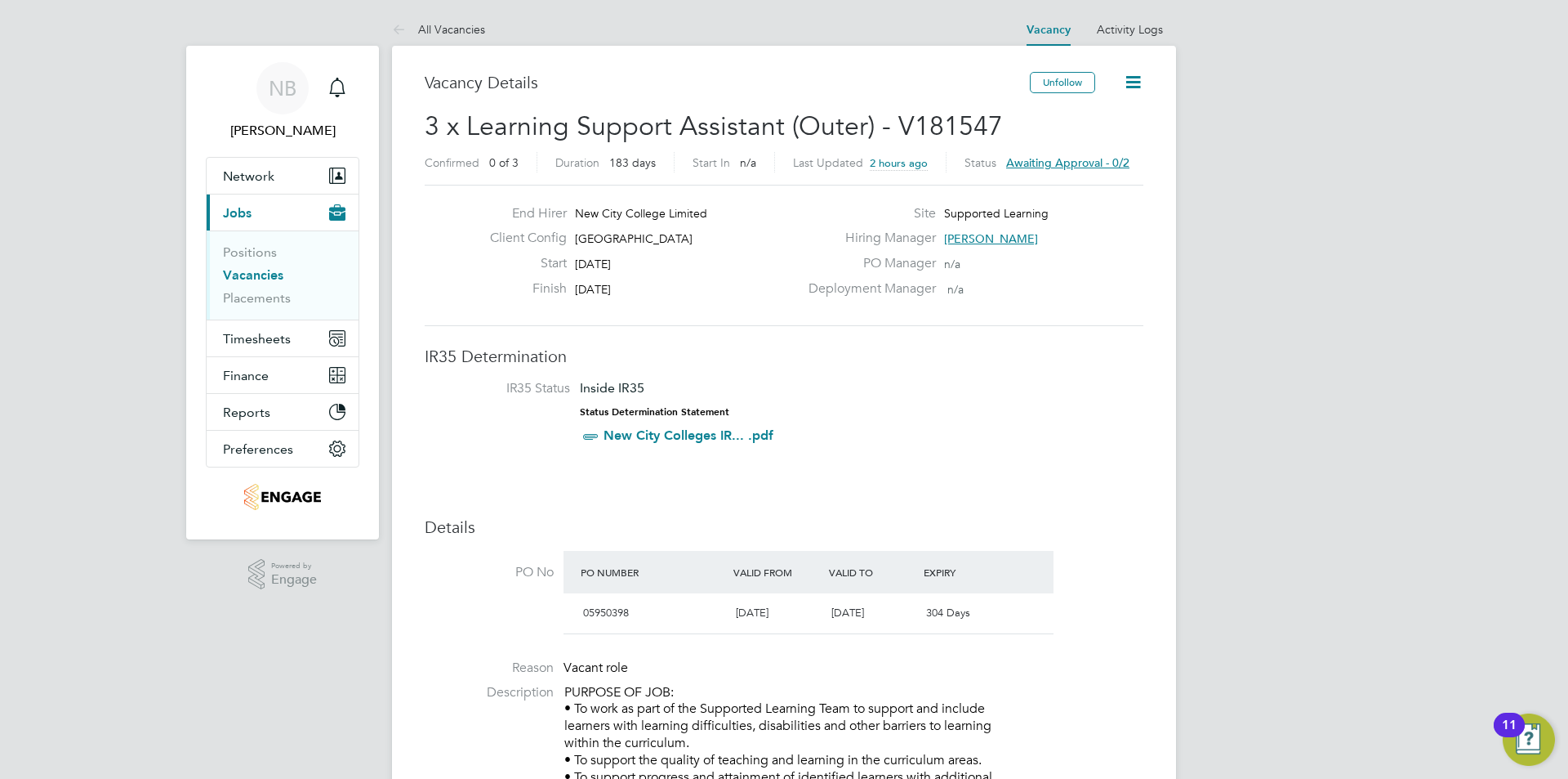
drag, startPoint x: 661, startPoint y: 277, endPoint x: 543, endPoint y: 214, distance: 133.8
click at [543, 214] on div "End Hirer New City College Limited Client Config Epping Forest Campus Start 30 …" at bounding box center [638, 255] width 322 height 100
click at [660, 277] on div "Start 30 Sep 2025" at bounding box center [638, 267] width 322 height 25
drag, startPoint x: 612, startPoint y: 255, endPoint x: 554, endPoint y: 192, distance: 85.6
click at [554, 192] on div "End Hirer New City College Limited Client Config Epping Forest Campus Start 30 …" at bounding box center [784, 255] width 719 height 142
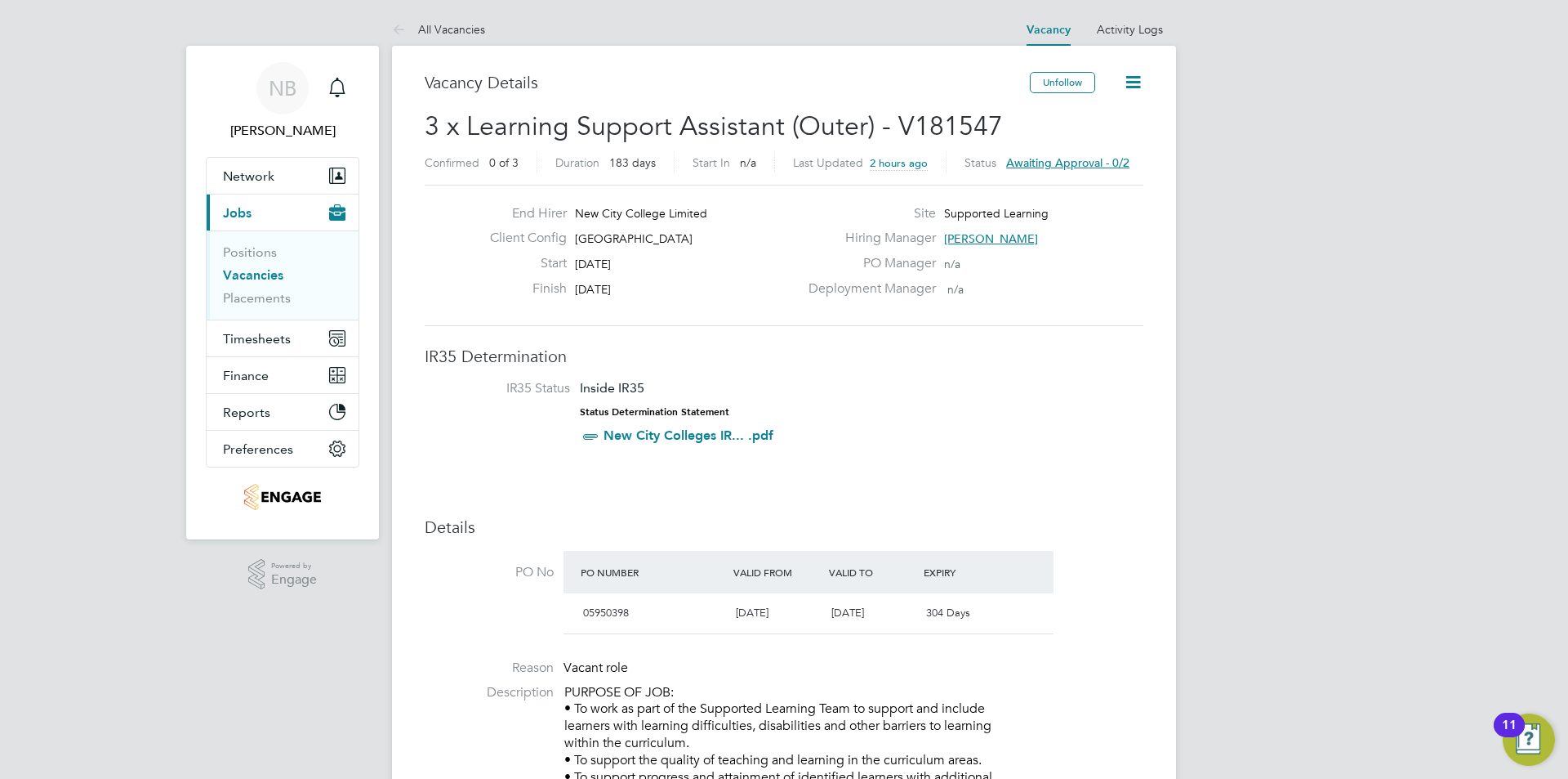
copy div "New City College Limited Client Config Epping Forest Campus Start 30 Sep 2025 F…"
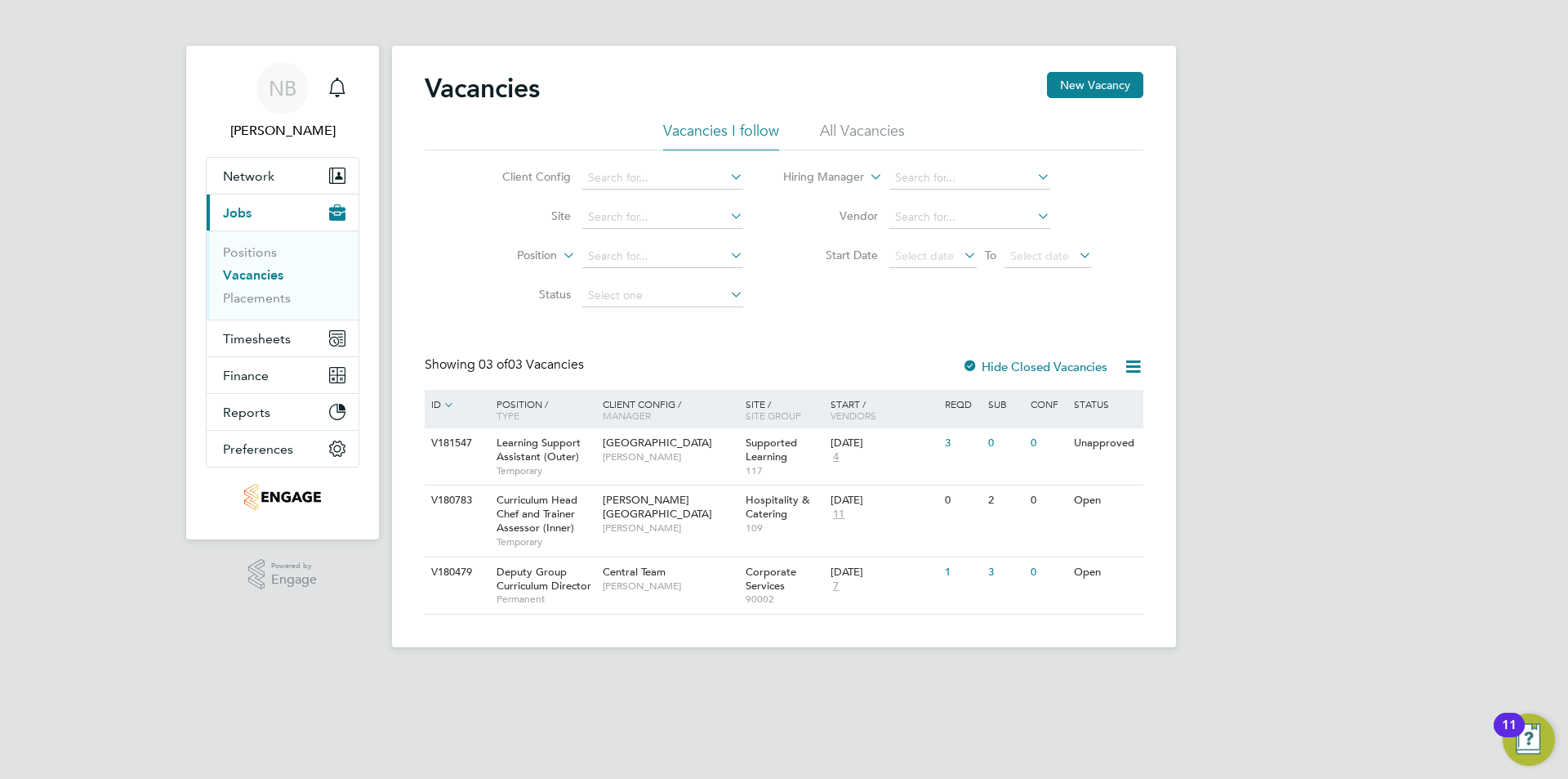
click at [845, 129] on li "All Vacancies" at bounding box center [862, 135] width 85 height 30
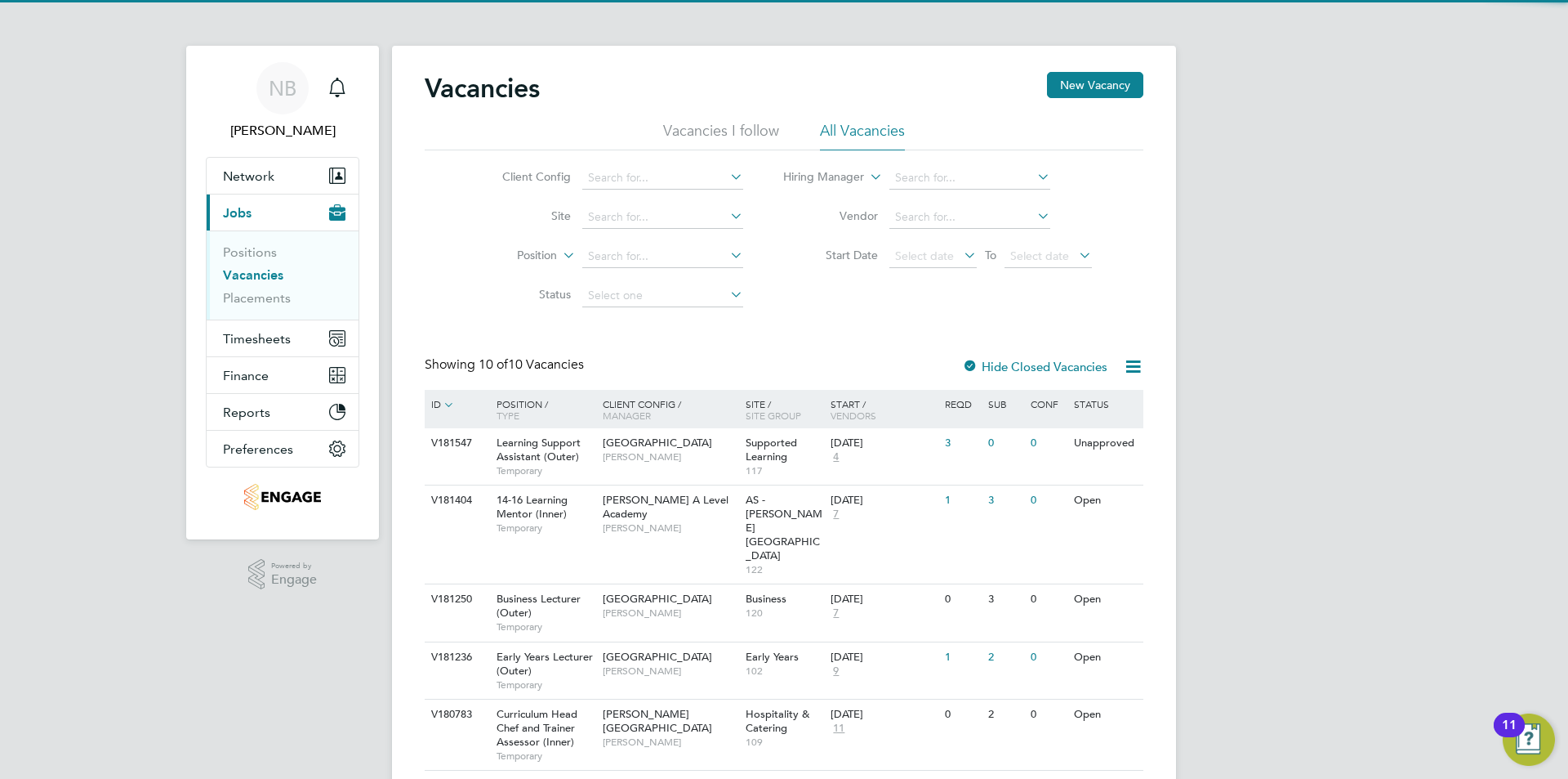
click at [693, 136] on li "Vacancies I follow" at bounding box center [721, 135] width 116 height 30
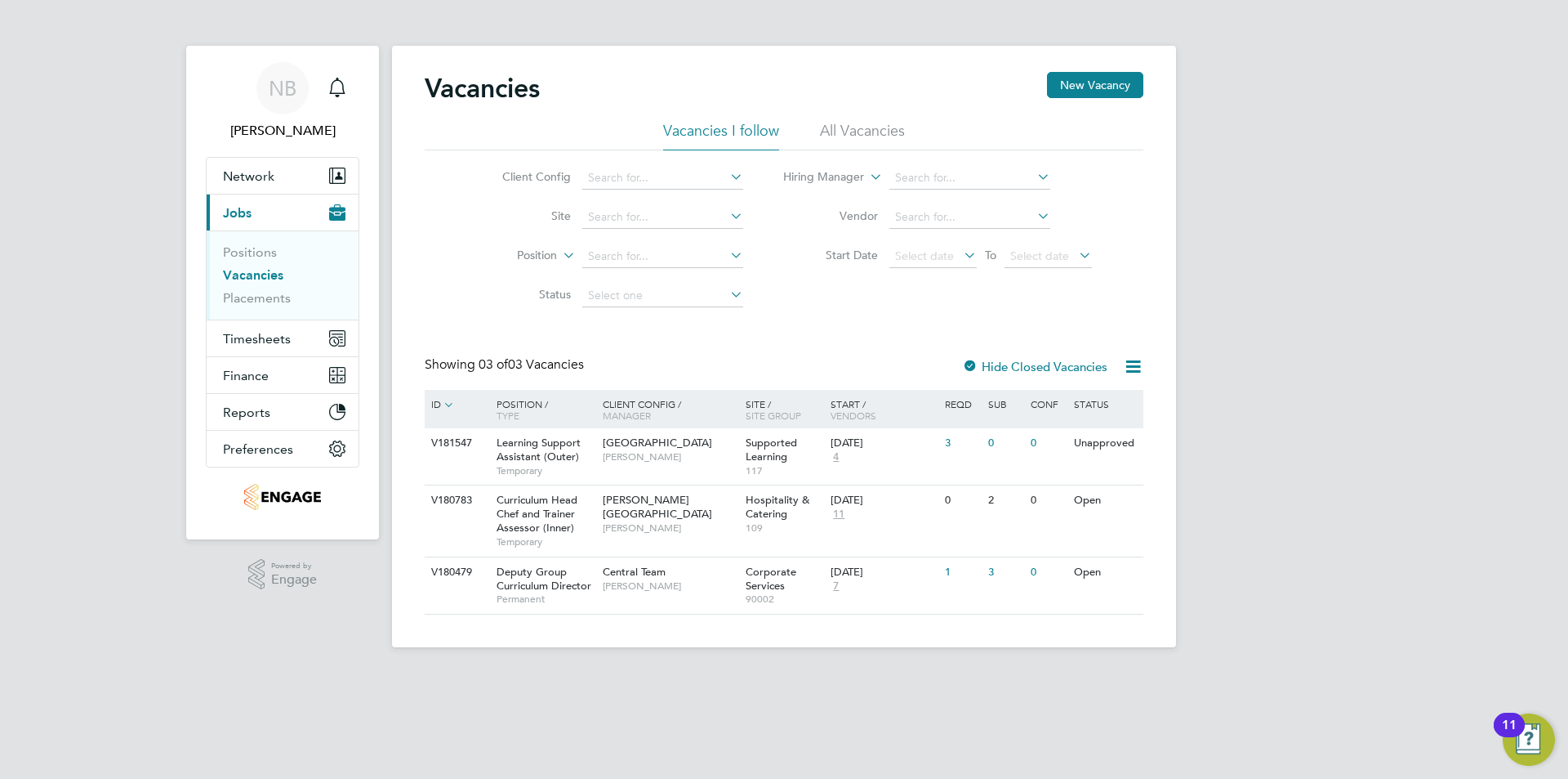
click at [886, 126] on li "All Vacancies" at bounding box center [862, 135] width 85 height 30
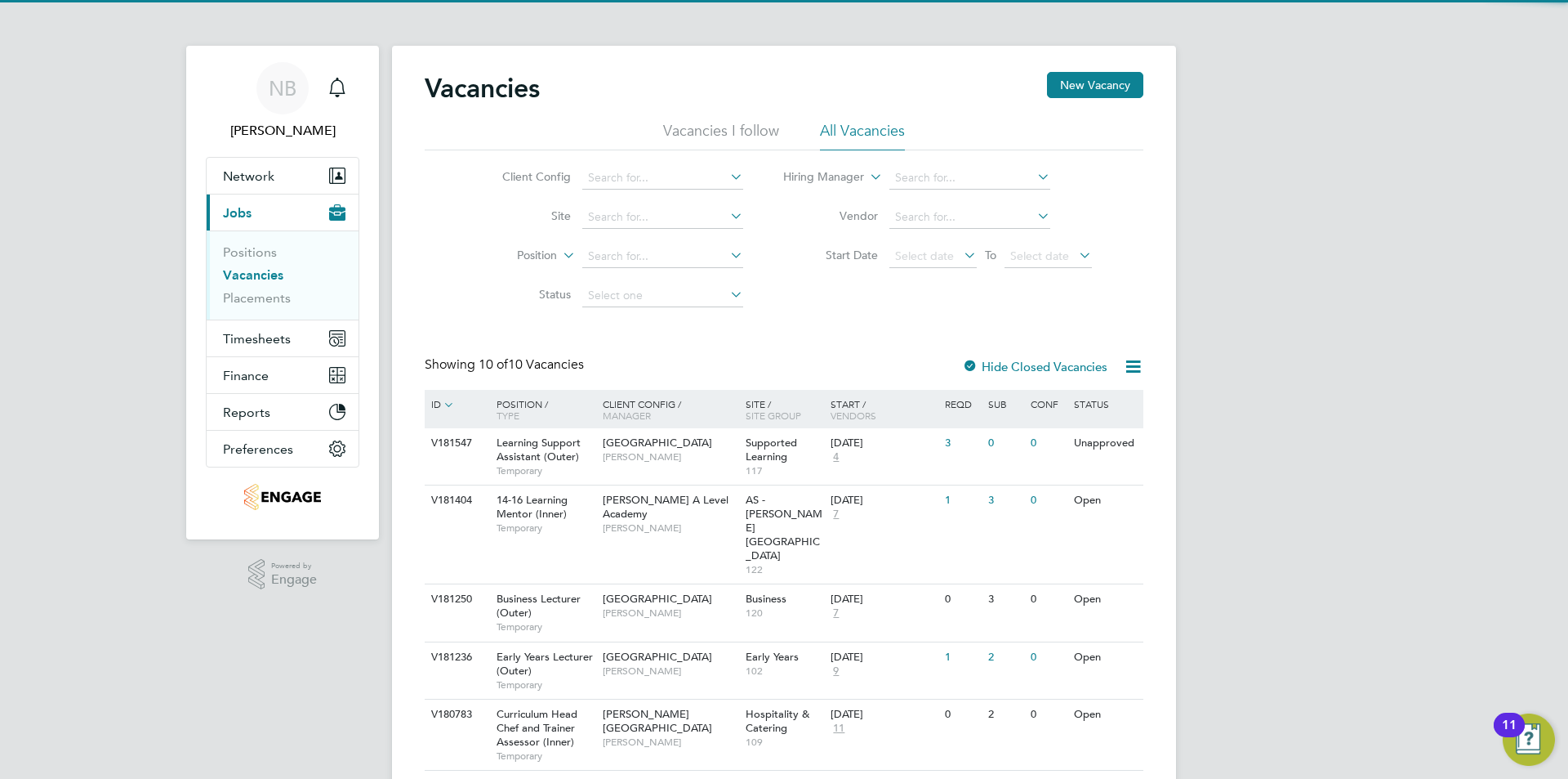
click at [761, 135] on li "Vacancies I follow" at bounding box center [721, 135] width 116 height 30
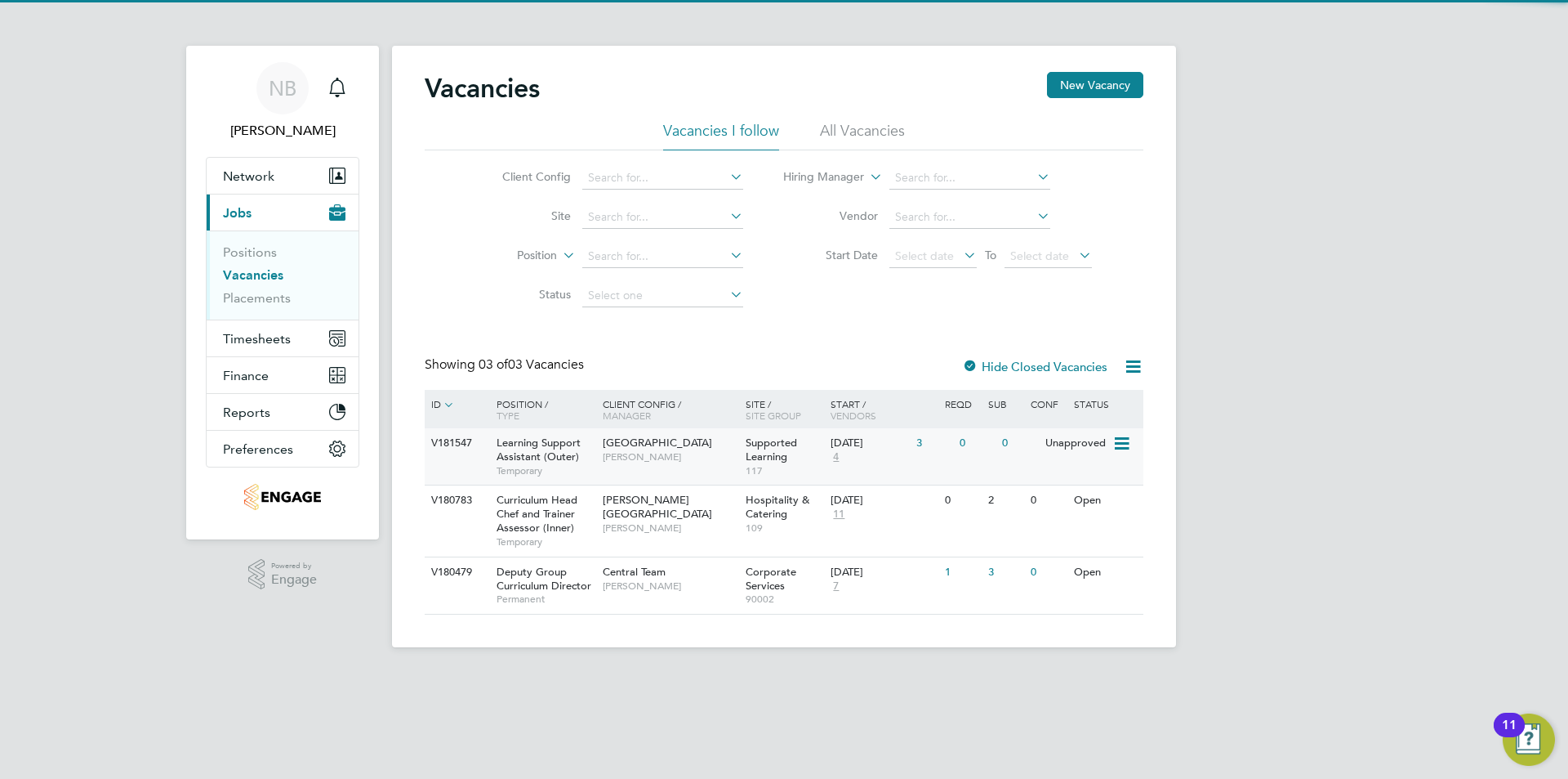
click at [561, 454] on span "Learning Support Assistant (Outer)" at bounding box center [538, 449] width 84 height 28
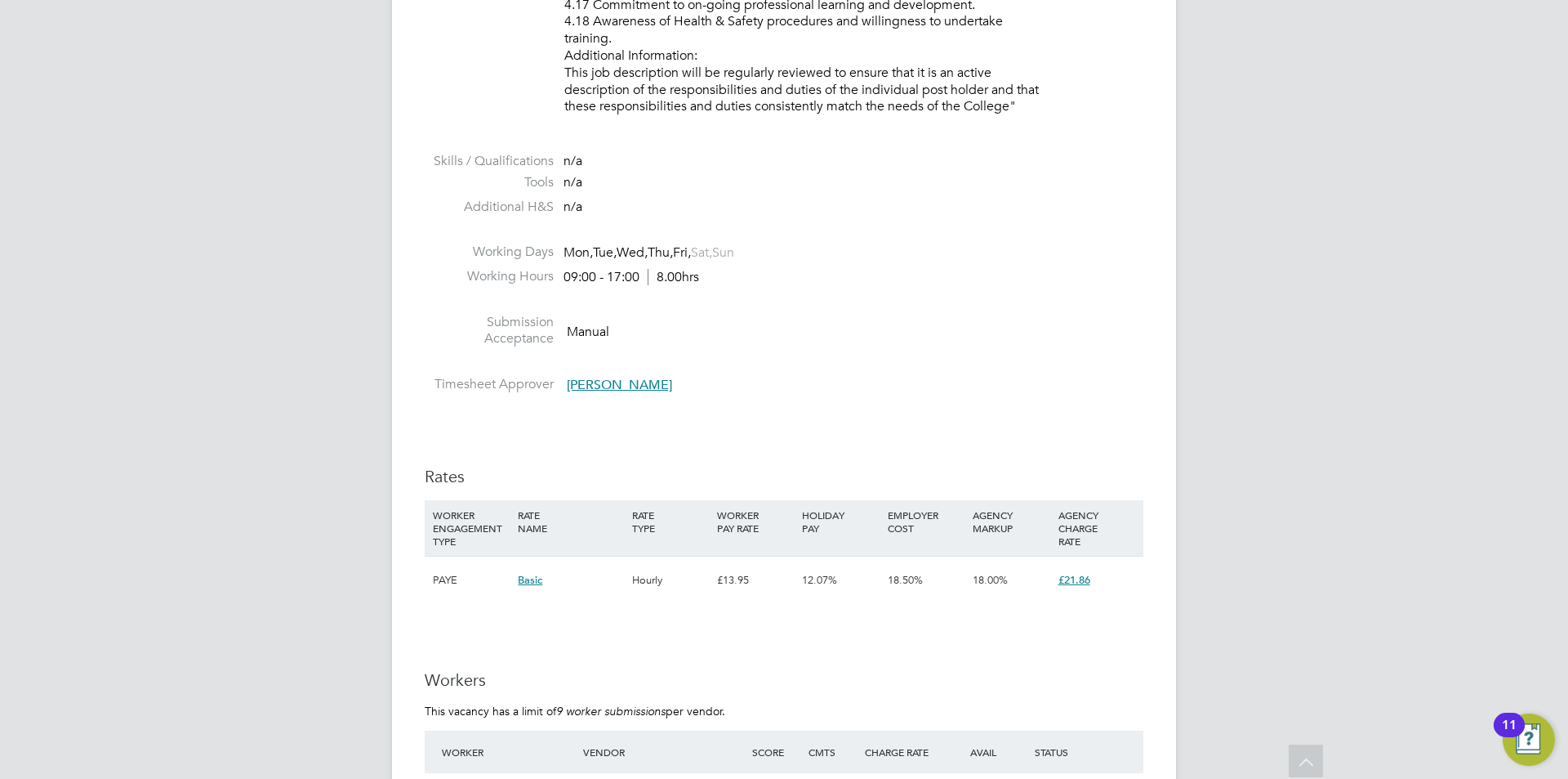
scroll to position [2861, 0]
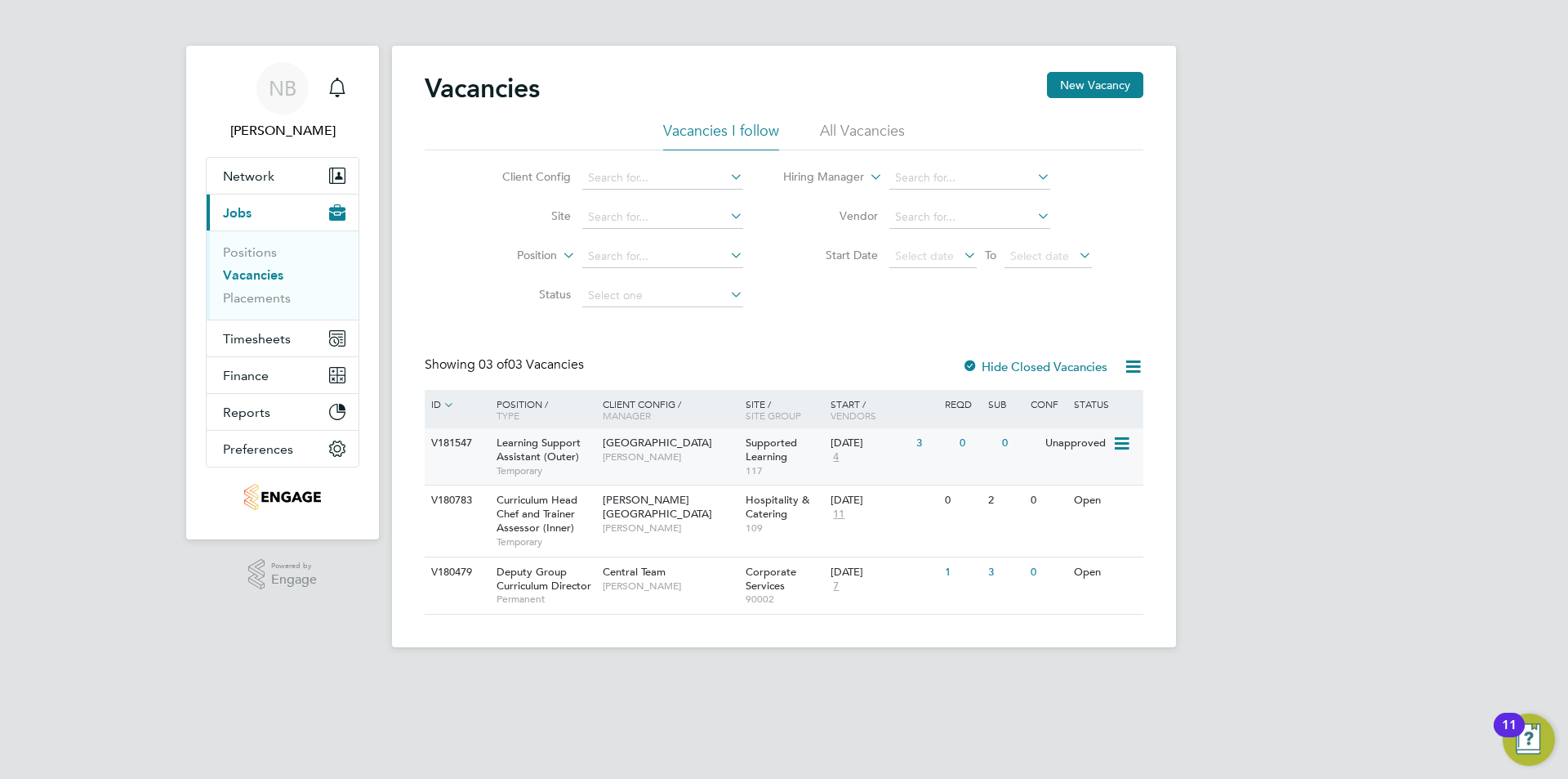
click at [591, 444] on div "Learning Support Assistant (Outer) Temporary" at bounding box center [542, 456] width 115 height 56
click at [842, 133] on li "All Vacancies" at bounding box center [862, 135] width 85 height 30
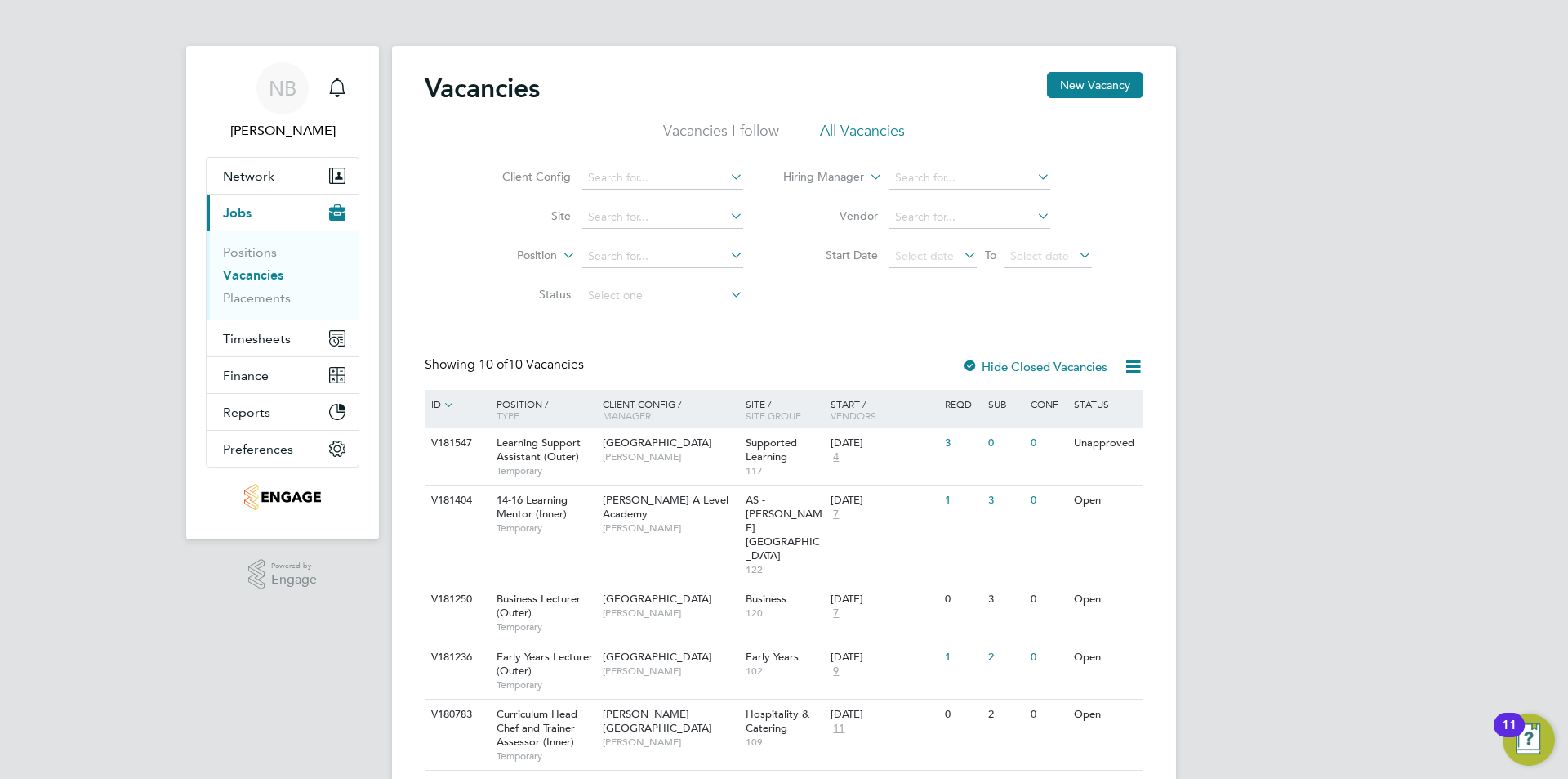
click at [733, 127] on li "Vacancies I follow" at bounding box center [721, 135] width 116 height 30
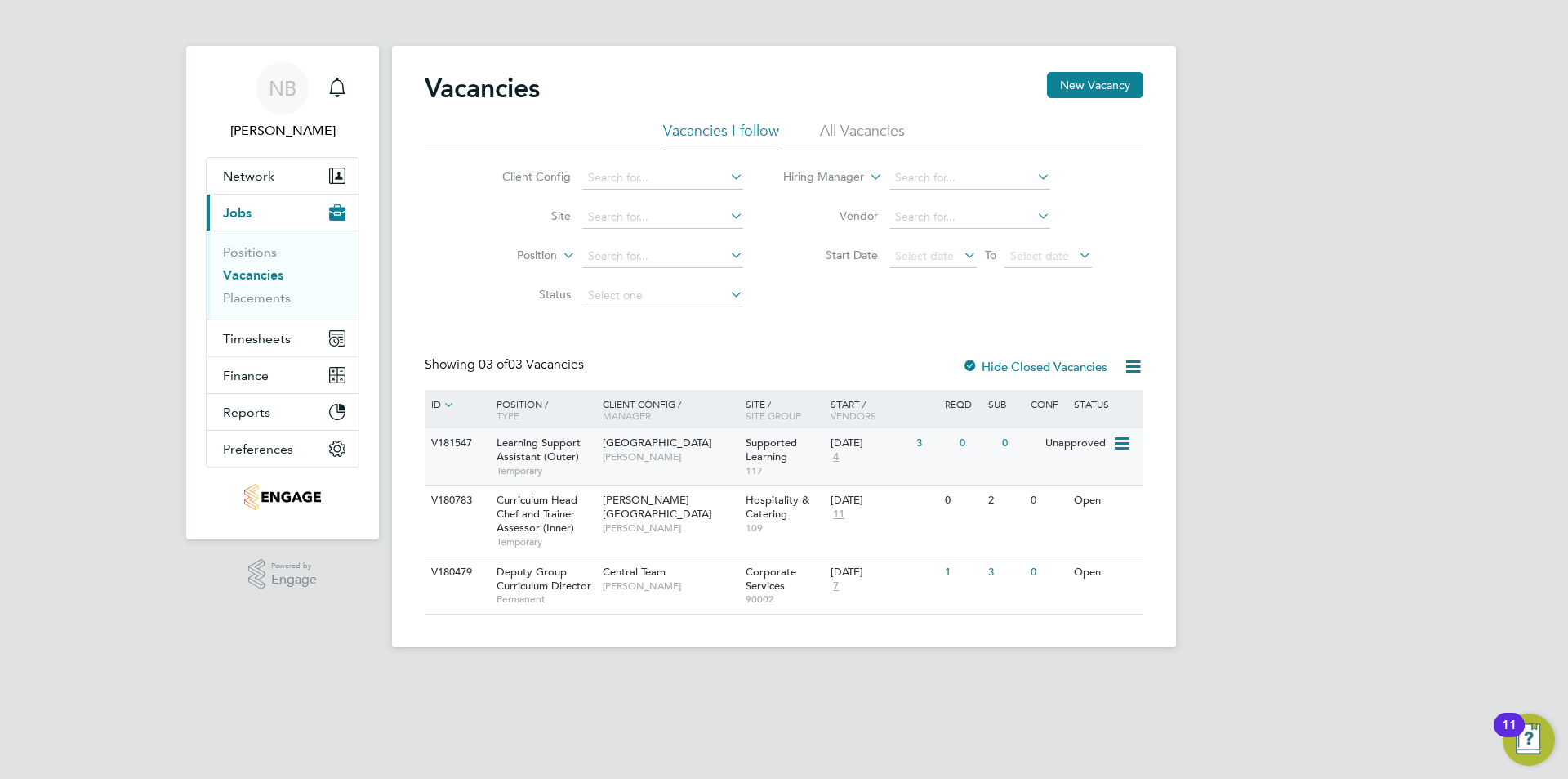
click at [755, 445] on span "Supported Learning" at bounding box center [771, 449] width 51 height 28
click at [851, 127] on li "All Vacancies" at bounding box center [862, 135] width 85 height 30
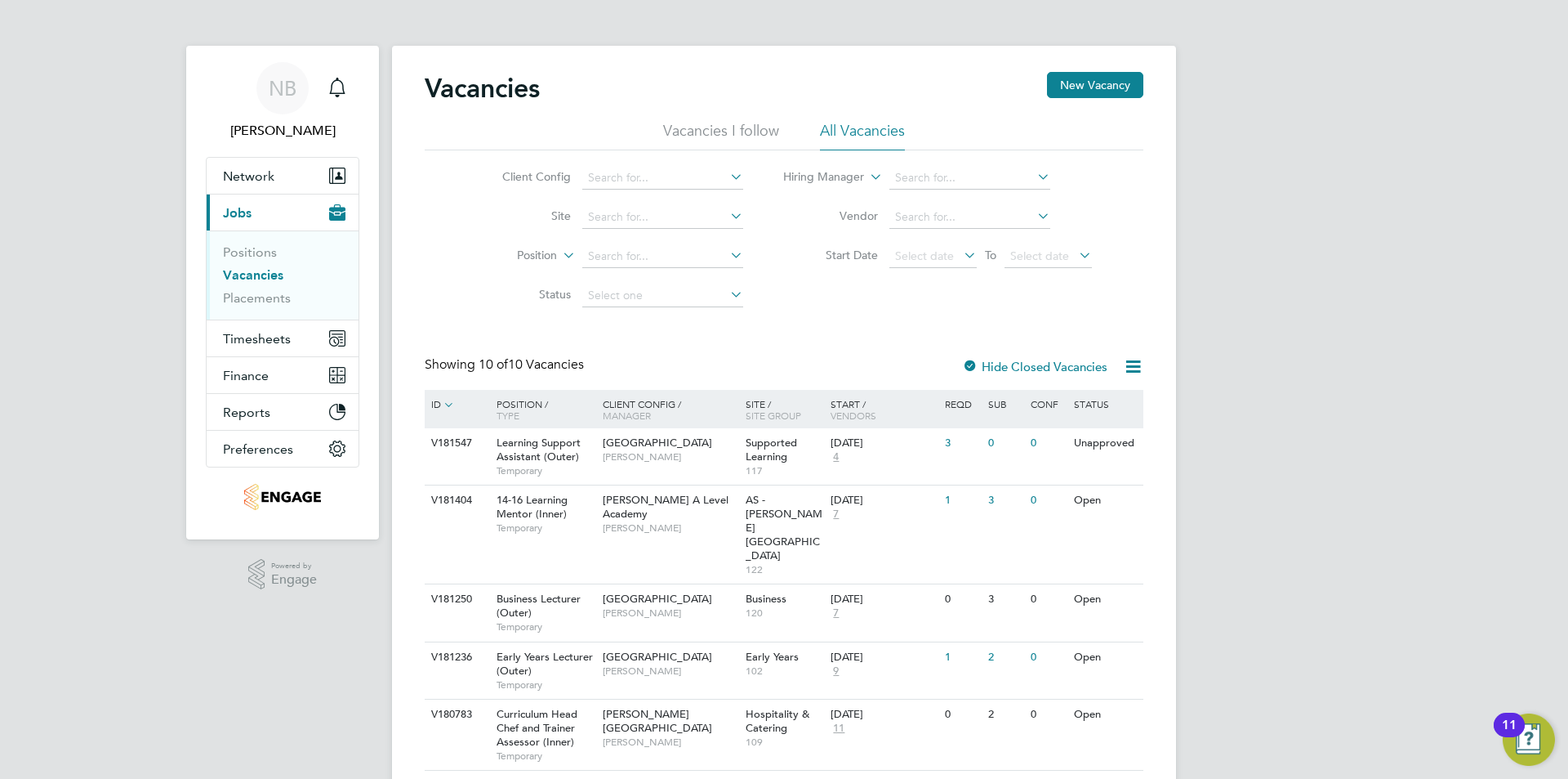
click at [739, 132] on li "Vacancies I follow" at bounding box center [721, 135] width 116 height 30
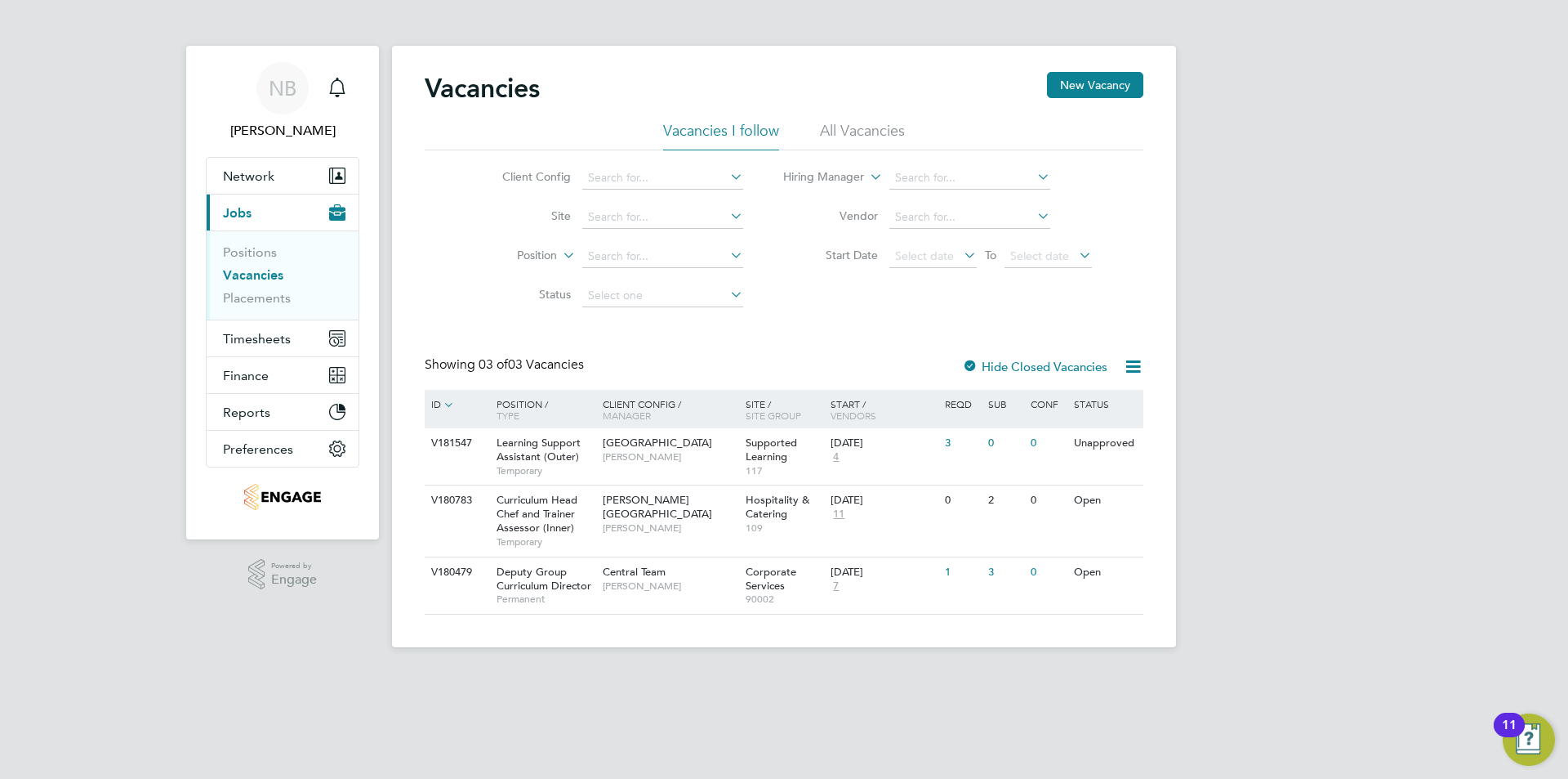
click at [838, 126] on li "All Vacancies" at bounding box center [862, 135] width 85 height 30
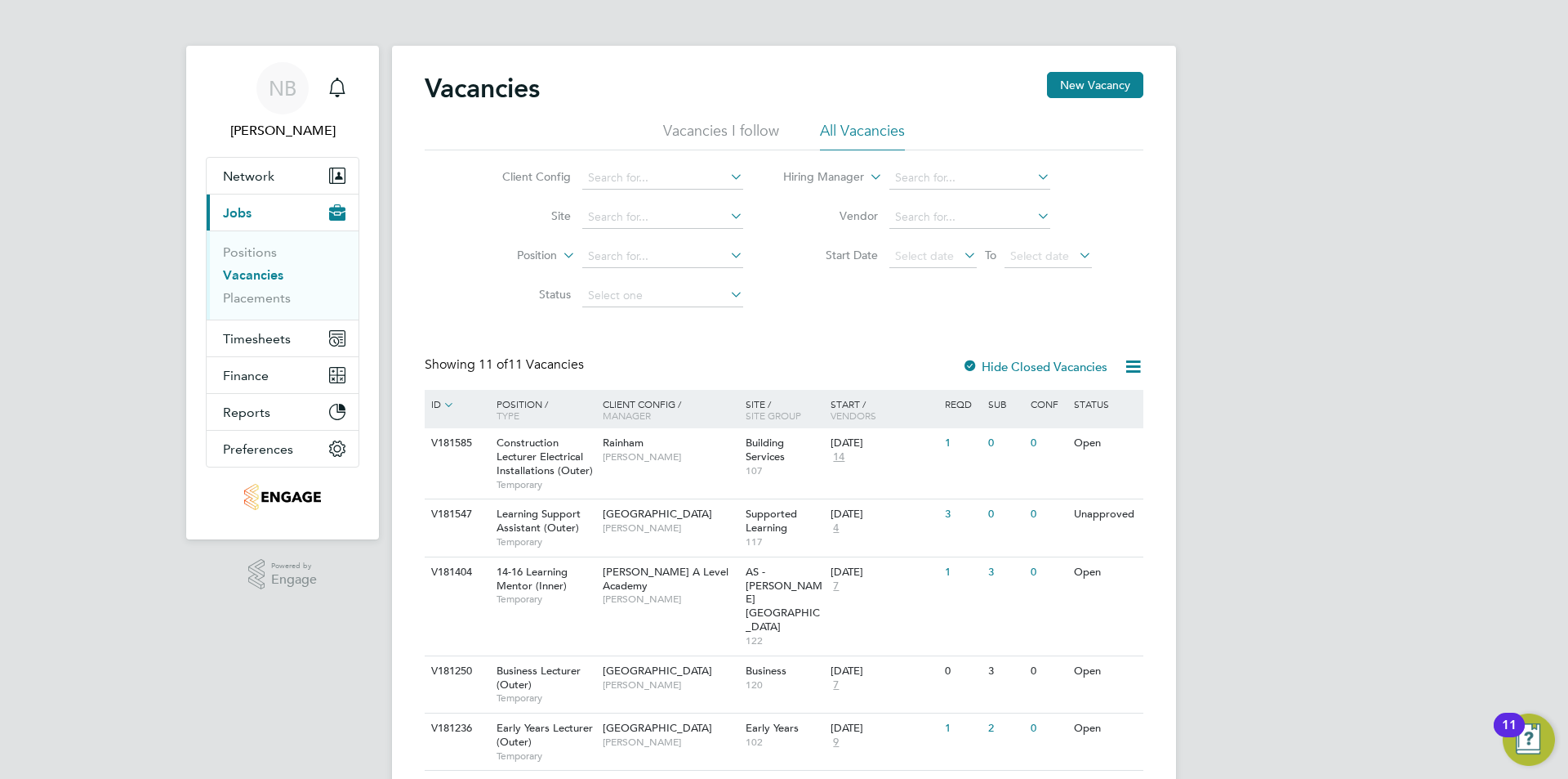
click at [725, 127] on li "Vacancies I follow" at bounding box center [721, 135] width 116 height 30
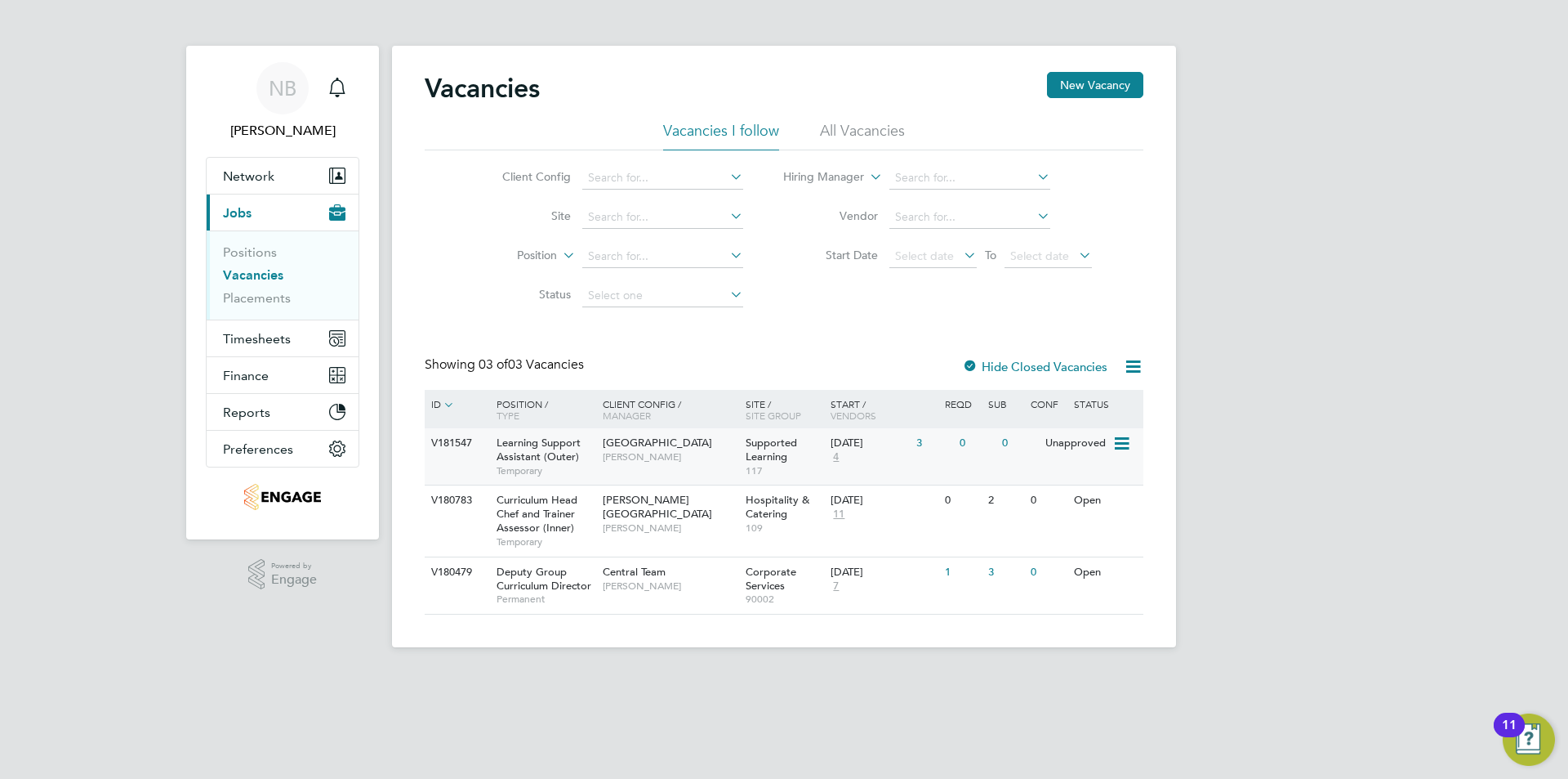
click at [642, 458] on span "[PERSON_NAME]" at bounding box center [671, 457] width 135 height 13
click at [854, 128] on li "All Vacancies" at bounding box center [862, 135] width 85 height 30
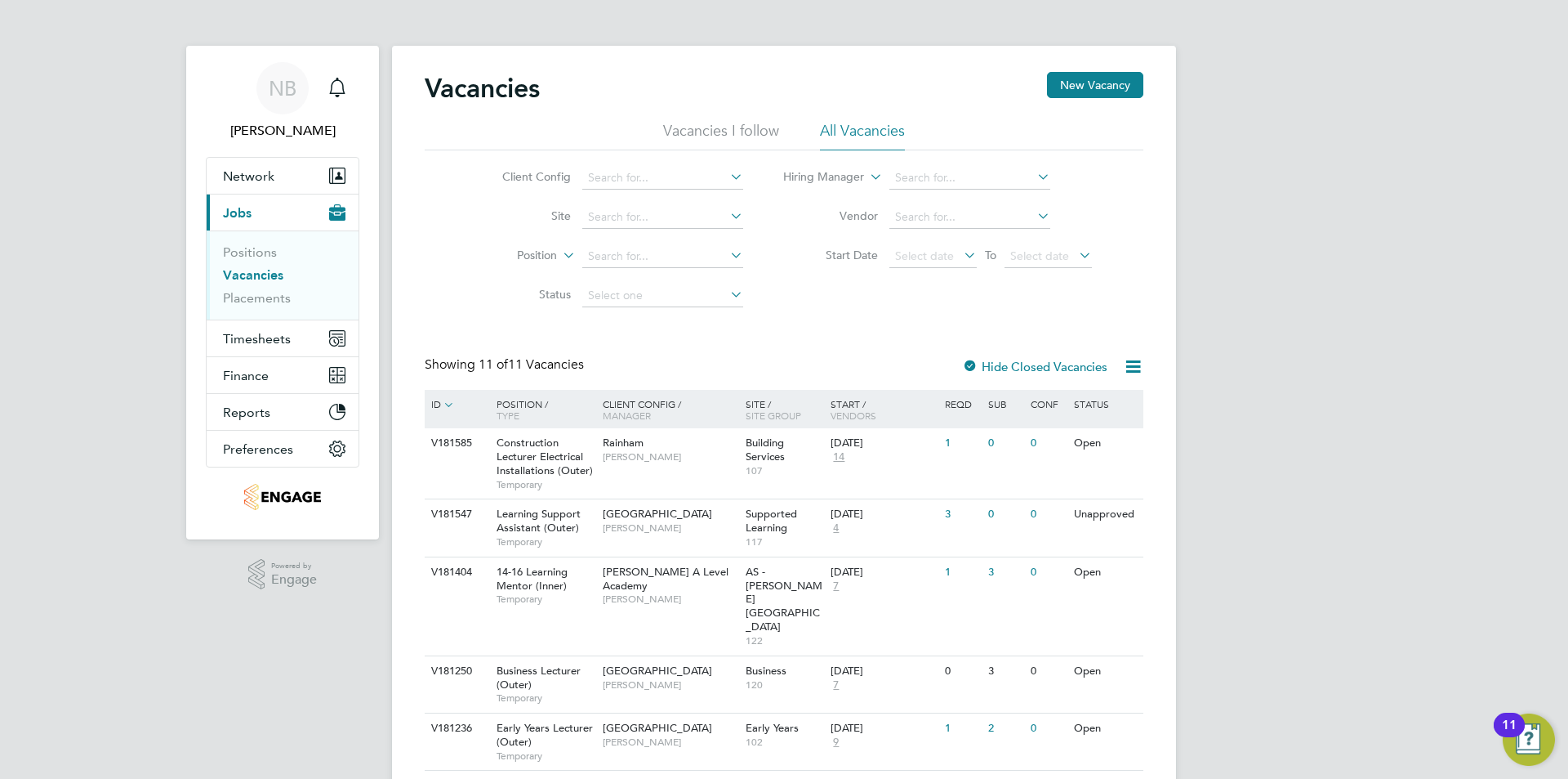
click at [723, 125] on li "Vacancies I follow" at bounding box center [721, 135] width 116 height 30
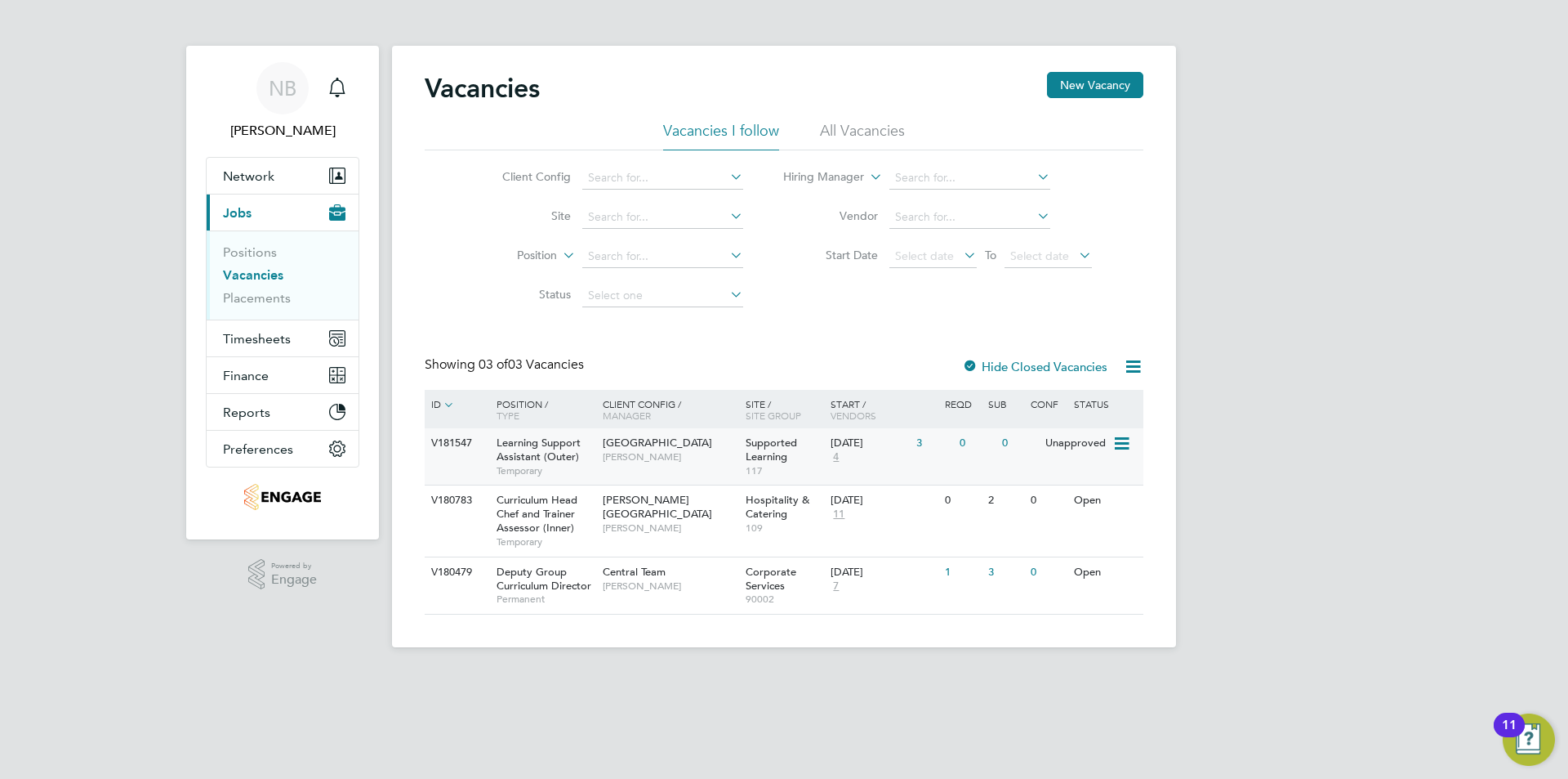
click at [688, 446] on span "[GEOGRAPHIC_DATA]" at bounding box center [658, 443] width 110 height 13
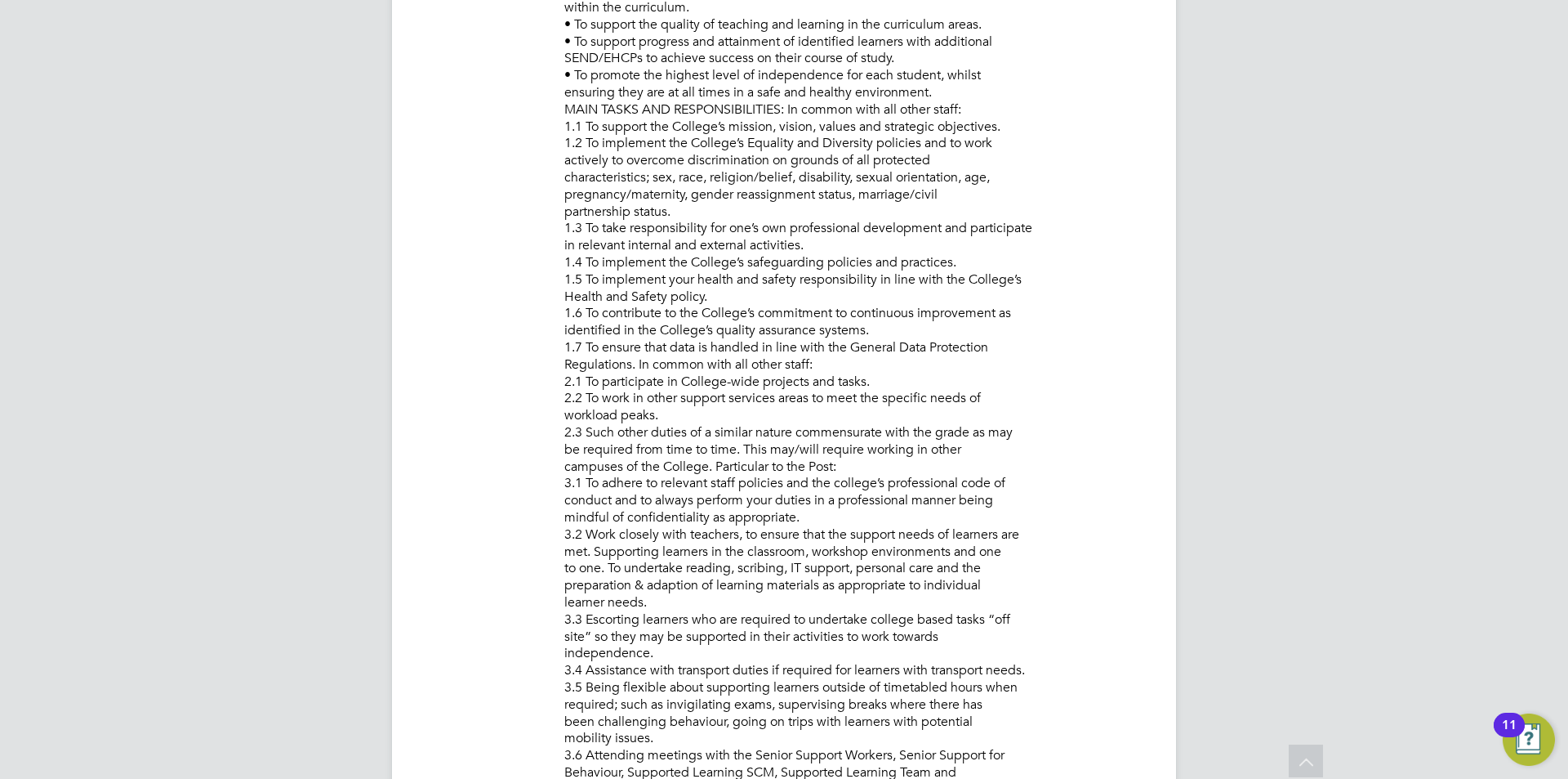
scroll to position [245, 0]
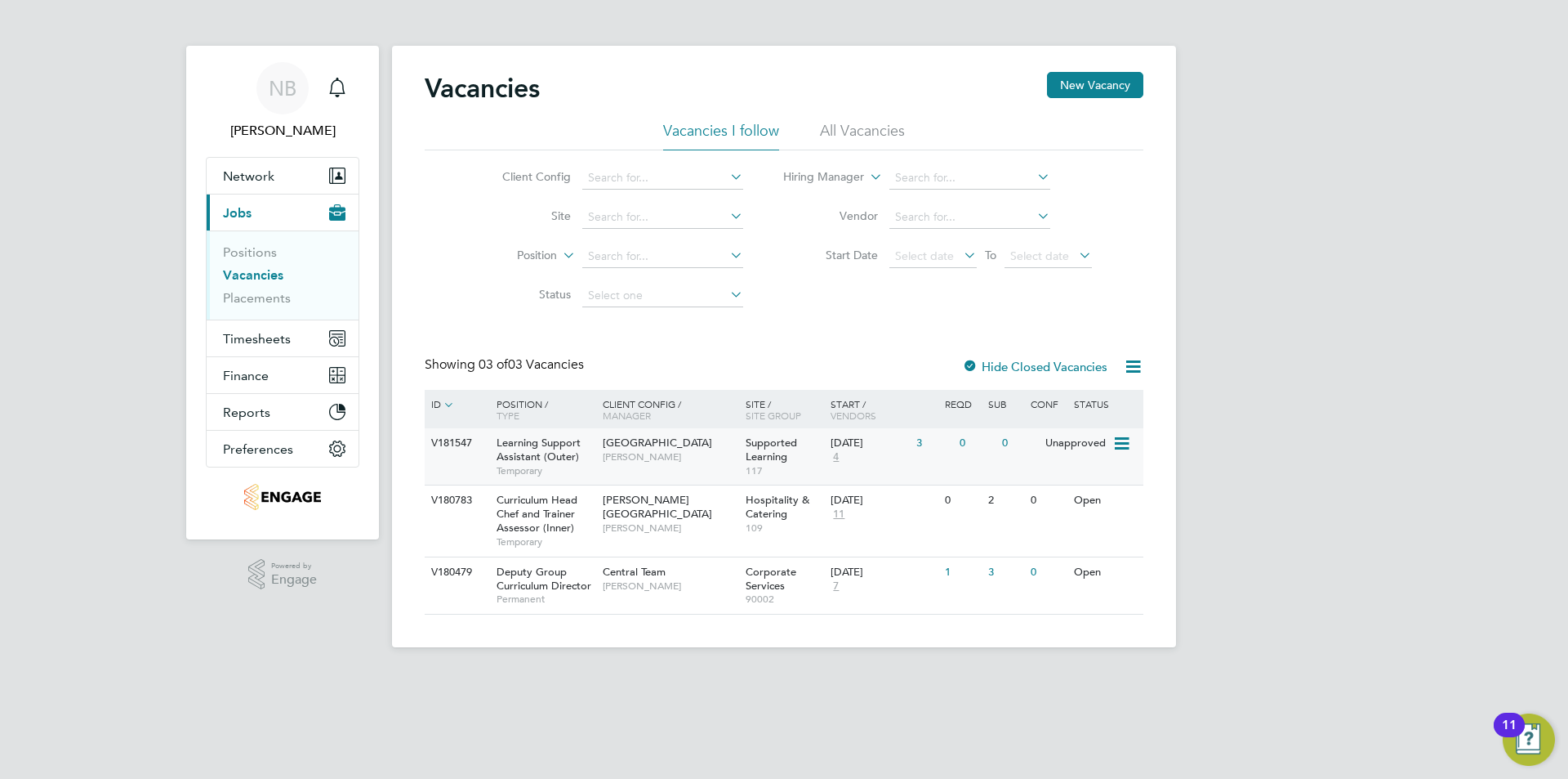
click at [655, 447] on span "[GEOGRAPHIC_DATA]" at bounding box center [658, 443] width 110 height 13
click at [896, 129] on li "All Vacancies" at bounding box center [862, 135] width 85 height 30
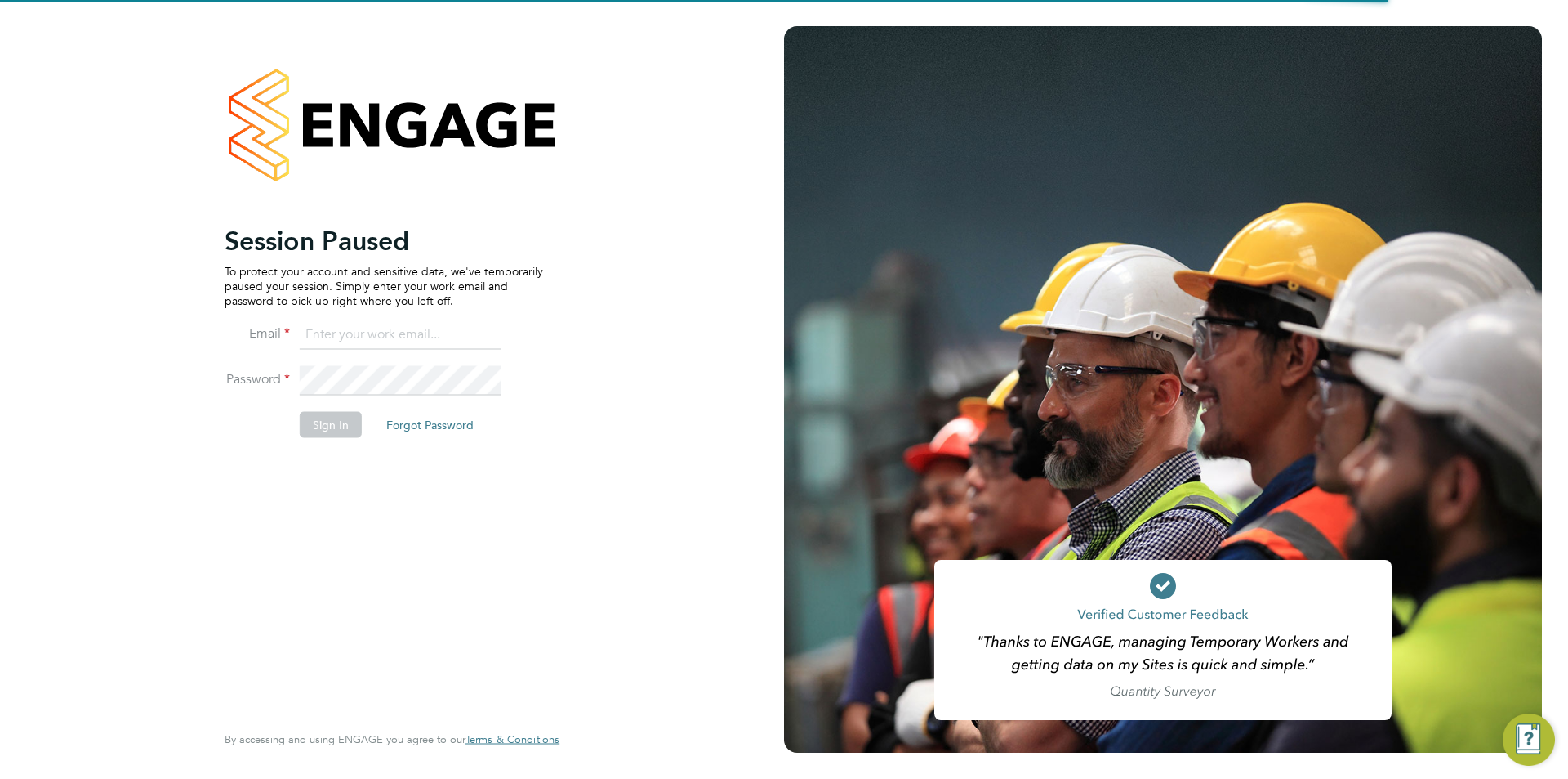
type input "nickbriant@jambo.co"
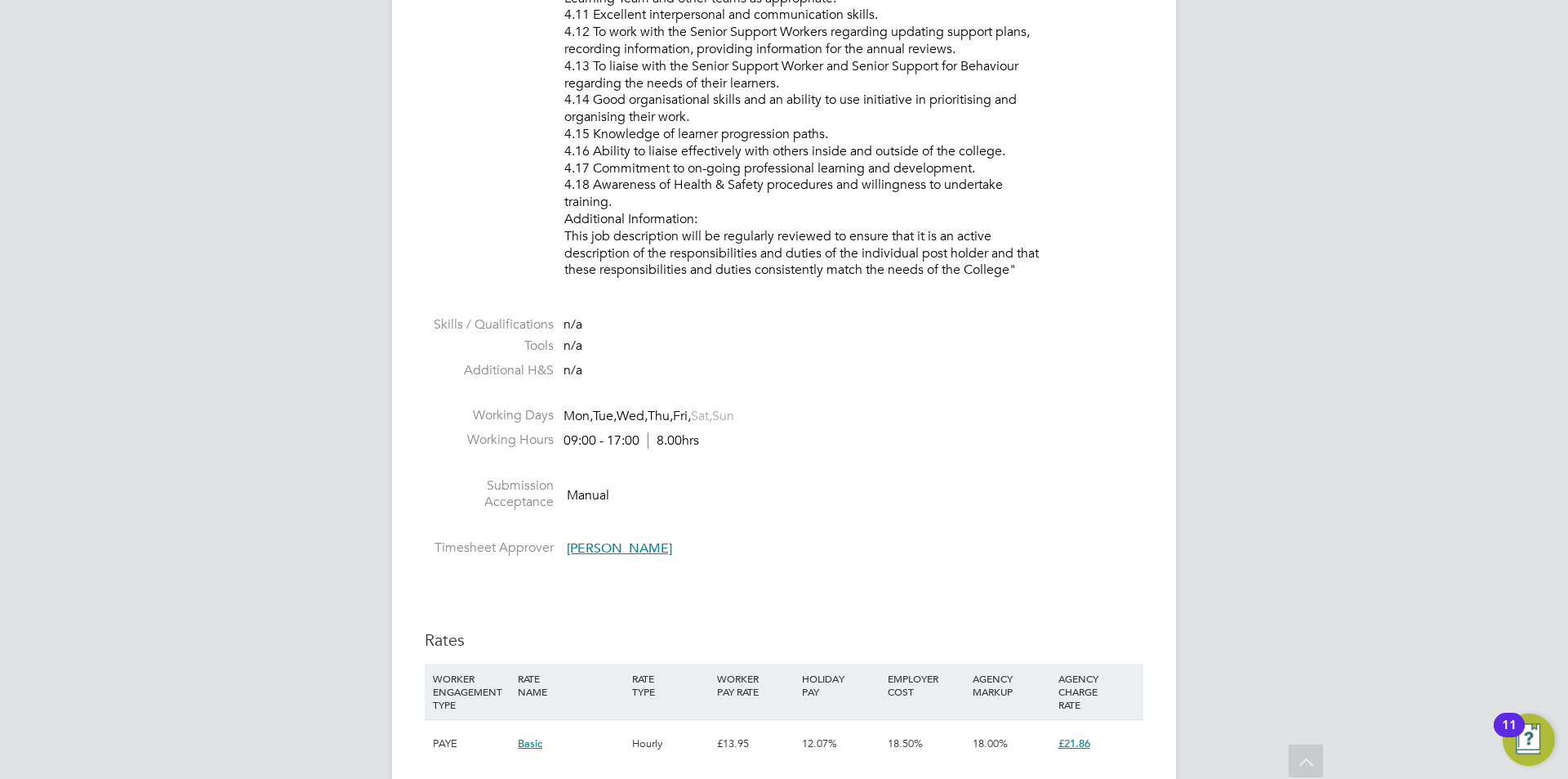
scroll to position [1798, 0]
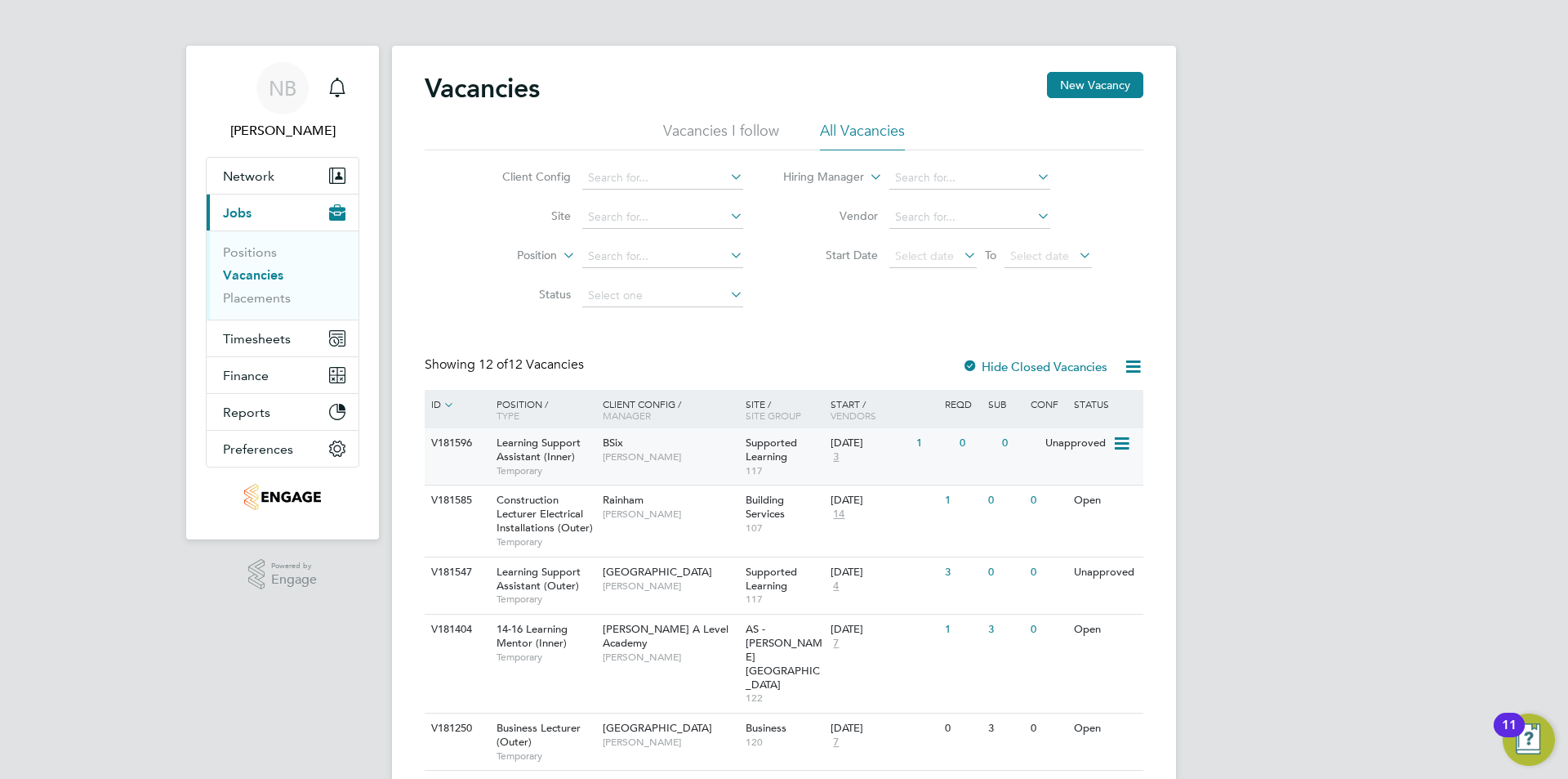
click at [705, 456] on span "[PERSON_NAME]" at bounding box center [671, 457] width 135 height 13
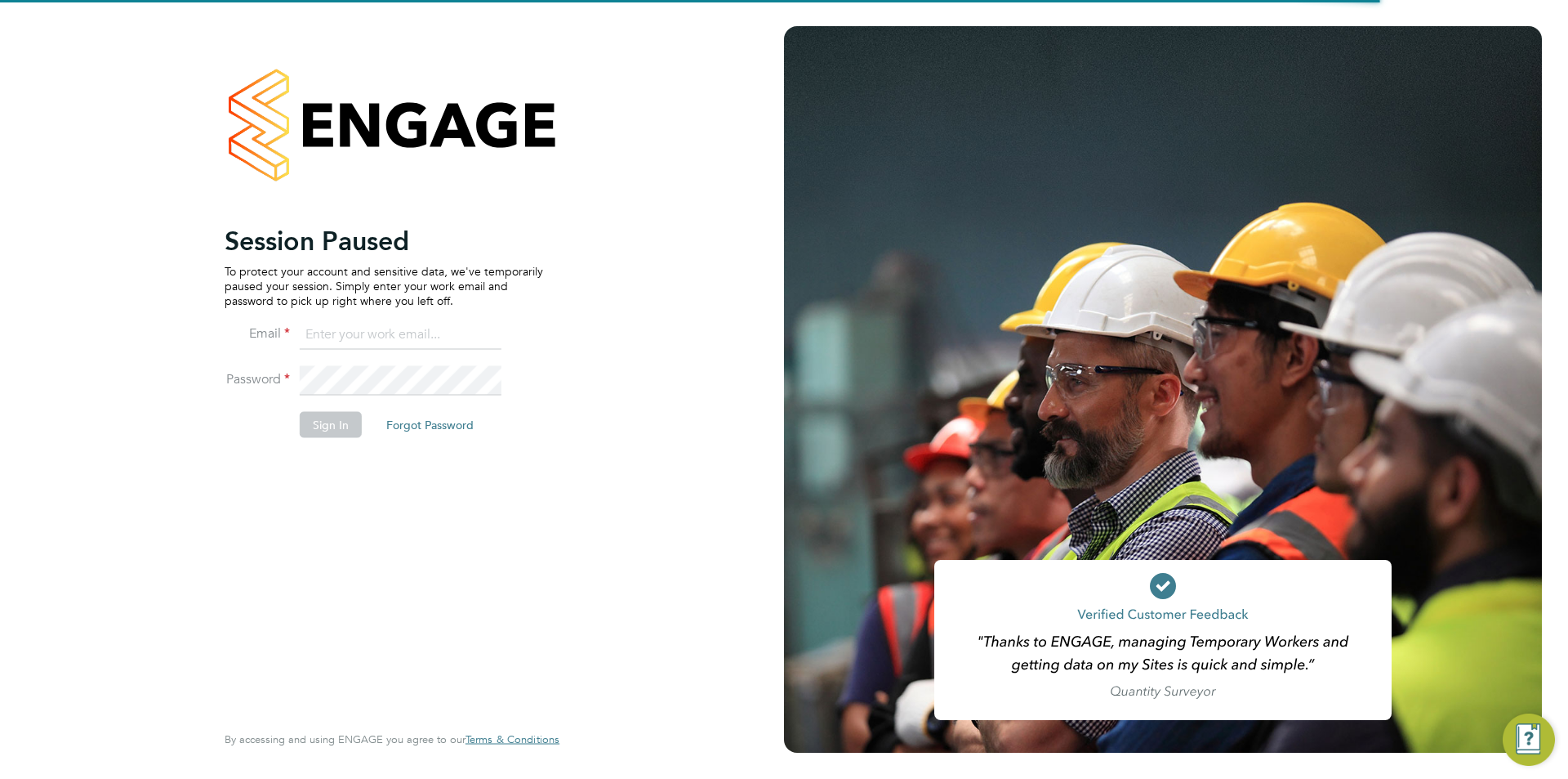
type input "[EMAIL_ADDRESS][DOMAIN_NAME]"
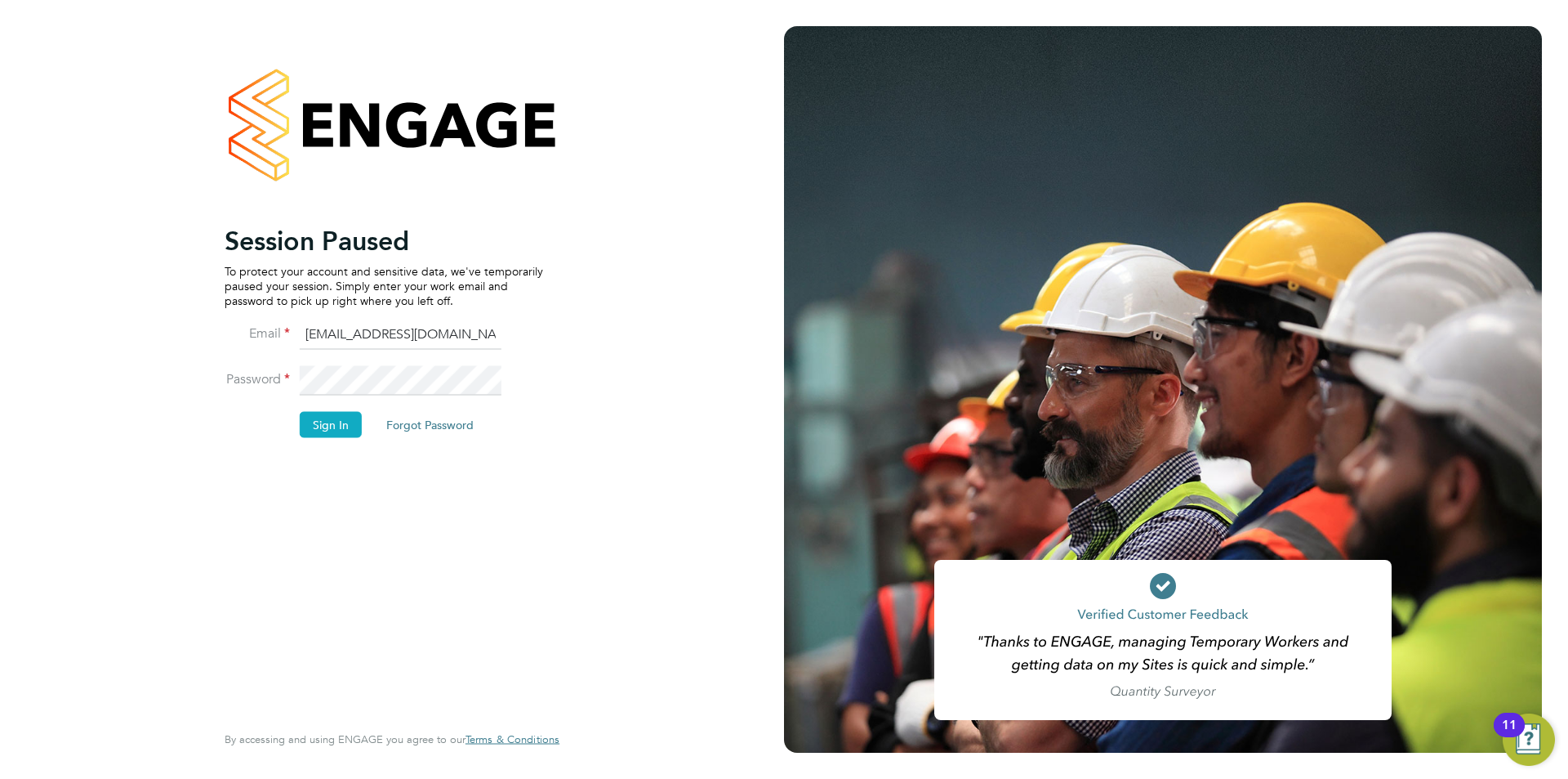
click at [317, 422] on button "Sign In" at bounding box center [331, 424] width 62 height 26
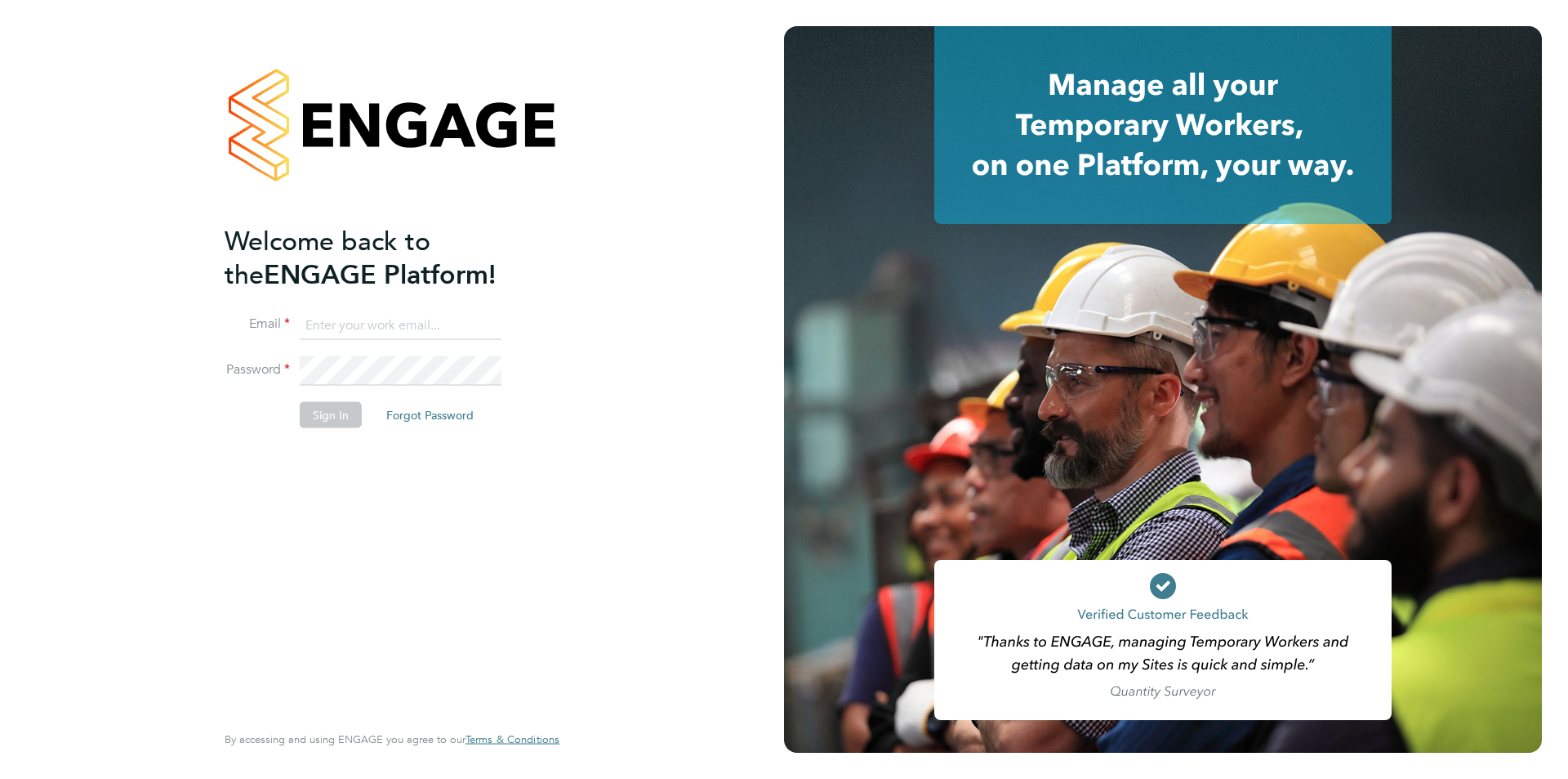
type input "[EMAIL_ADDRESS][DOMAIN_NAME]"
click at [320, 416] on button "Sign In" at bounding box center [331, 414] width 62 height 26
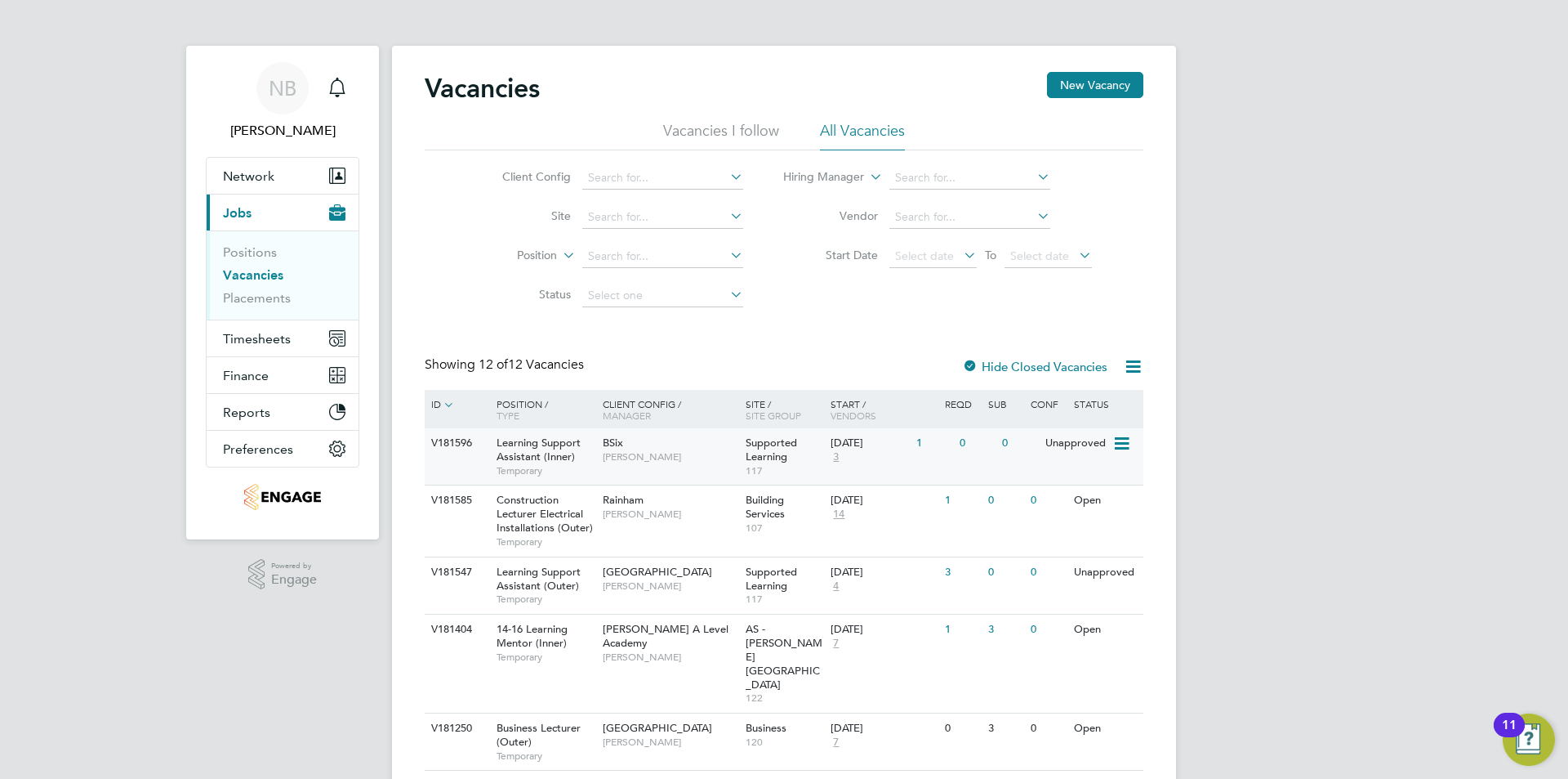
click at [655, 465] on div "BSix [PERSON_NAME]" at bounding box center [671, 449] width 143 height 42
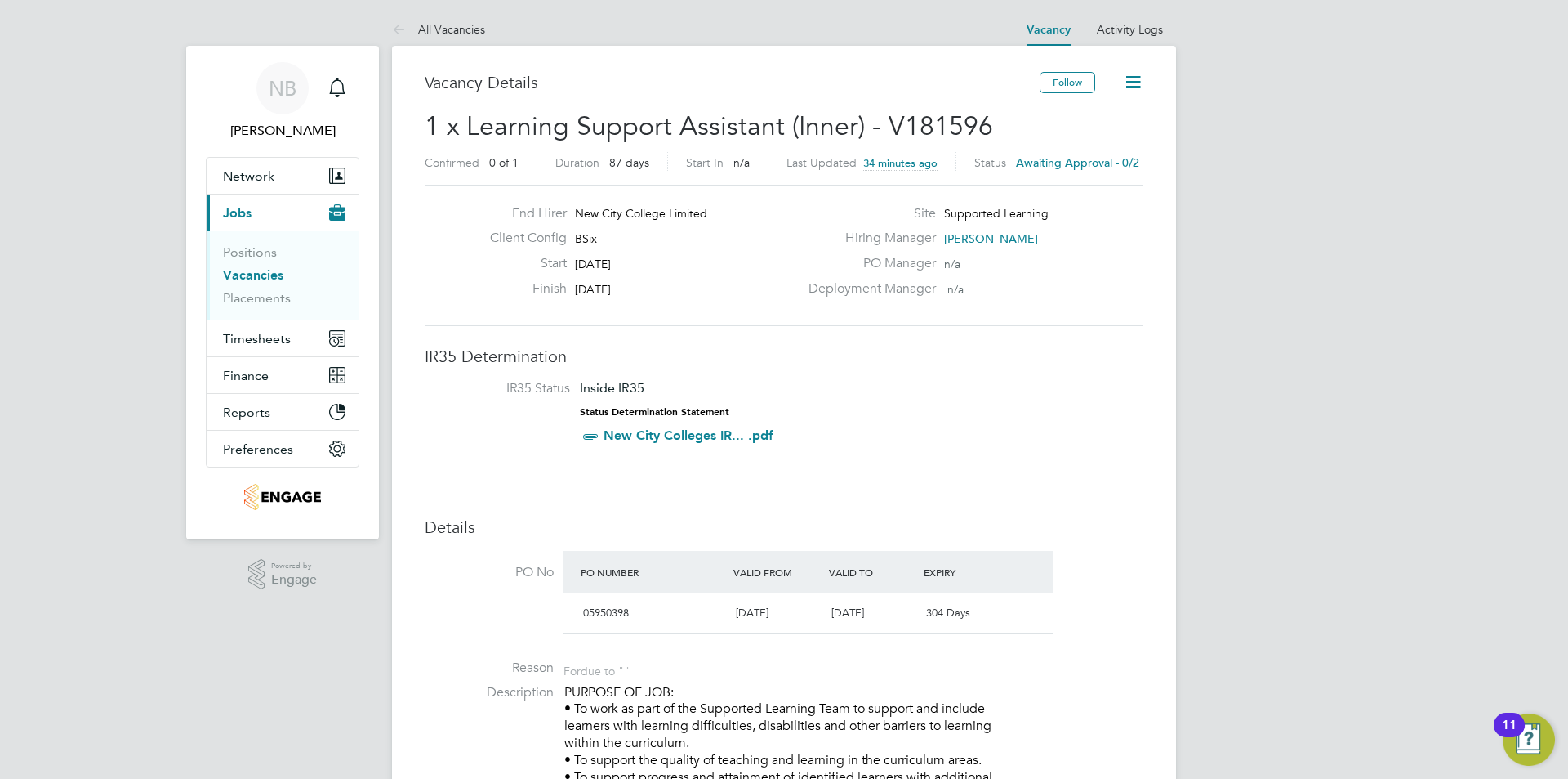
scroll to position [28, 153]
drag, startPoint x: 639, startPoint y: 291, endPoint x: 527, endPoint y: 255, distance: 117.6
click at [527, 255] on div "End Hirer New City College Limited Client Config BSix Start 06 Oct 2025 Finish …" at bounding box center [638, 255] width 322 height 100
copy div "06 Oct 2025 Finish 31 Dec 2025"
click at [617, 275] on div "Start 06 Oct 2025" at bounding box center [638, 267] width 322 height 25
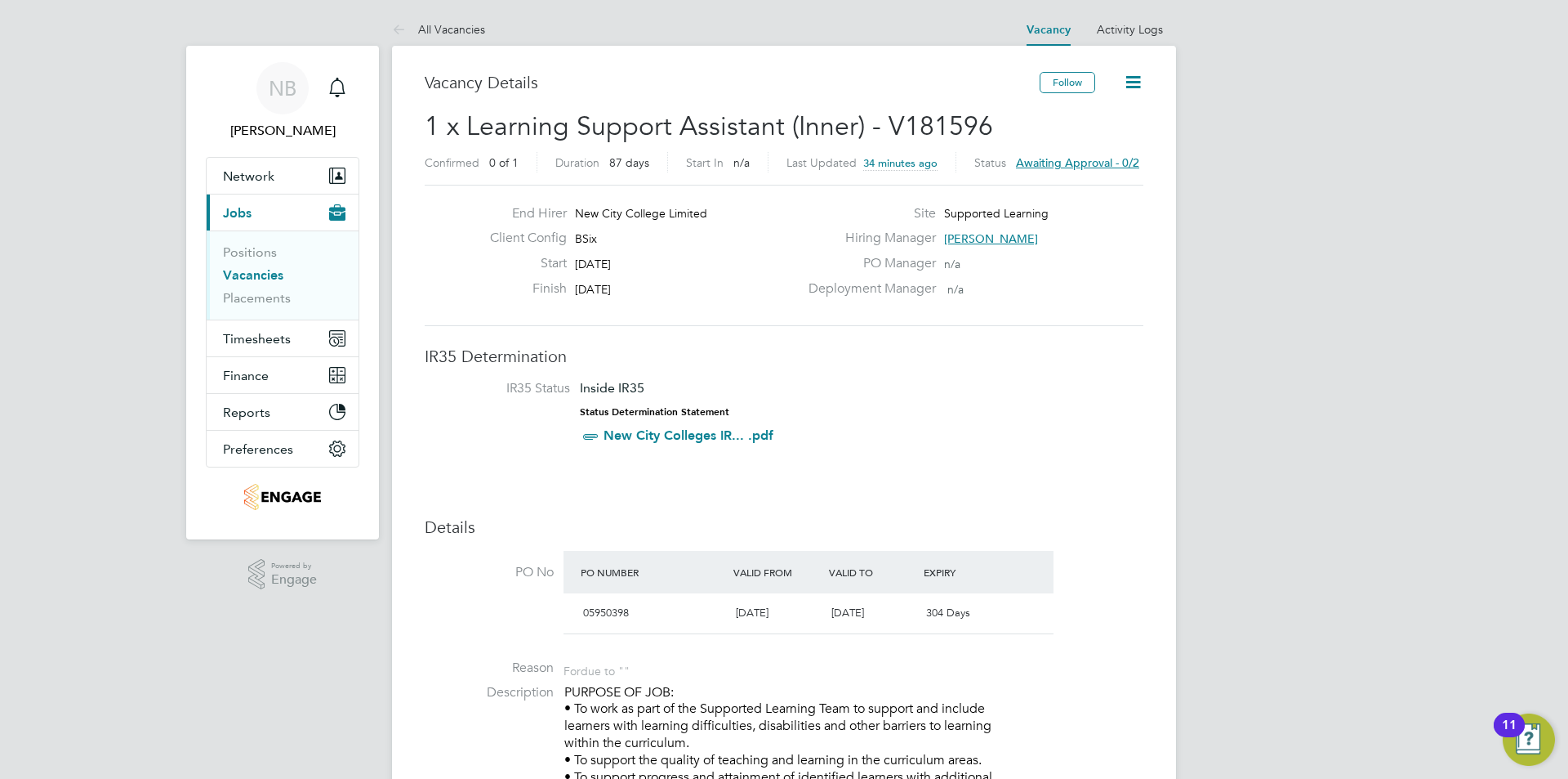
drag, startPoint x: 647, startPoint y: 288, endPoint x: 578, endPoint y: 202, distance: 110.3
click at [578, 202] on div "End Hirer New City College Limited Client Config BSix Start 06 Oct 2025 Finish …" at bounding box center [784, 255] width 719 height 142
copy div "New City College Limited Client Config BSix Start 06 Oct 2025 Finish 31 Dec 2025"
click at [1068, 75] on button "Follow" at bounding box center [1068, 82] width 56 height 21
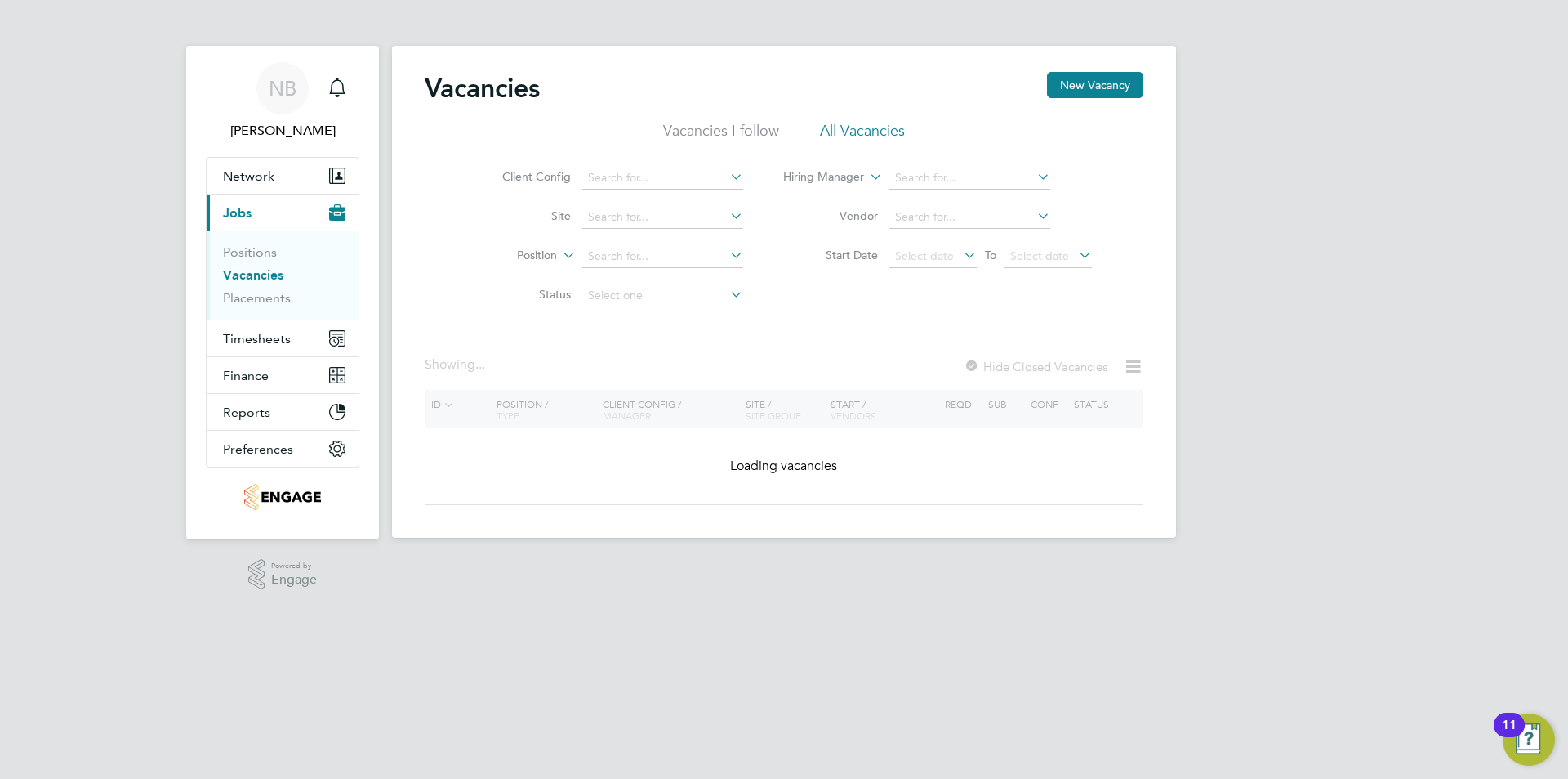
click at [728, 141] on li "Vacancies I follow" at bounding box center [721, 135] width 116 height 30
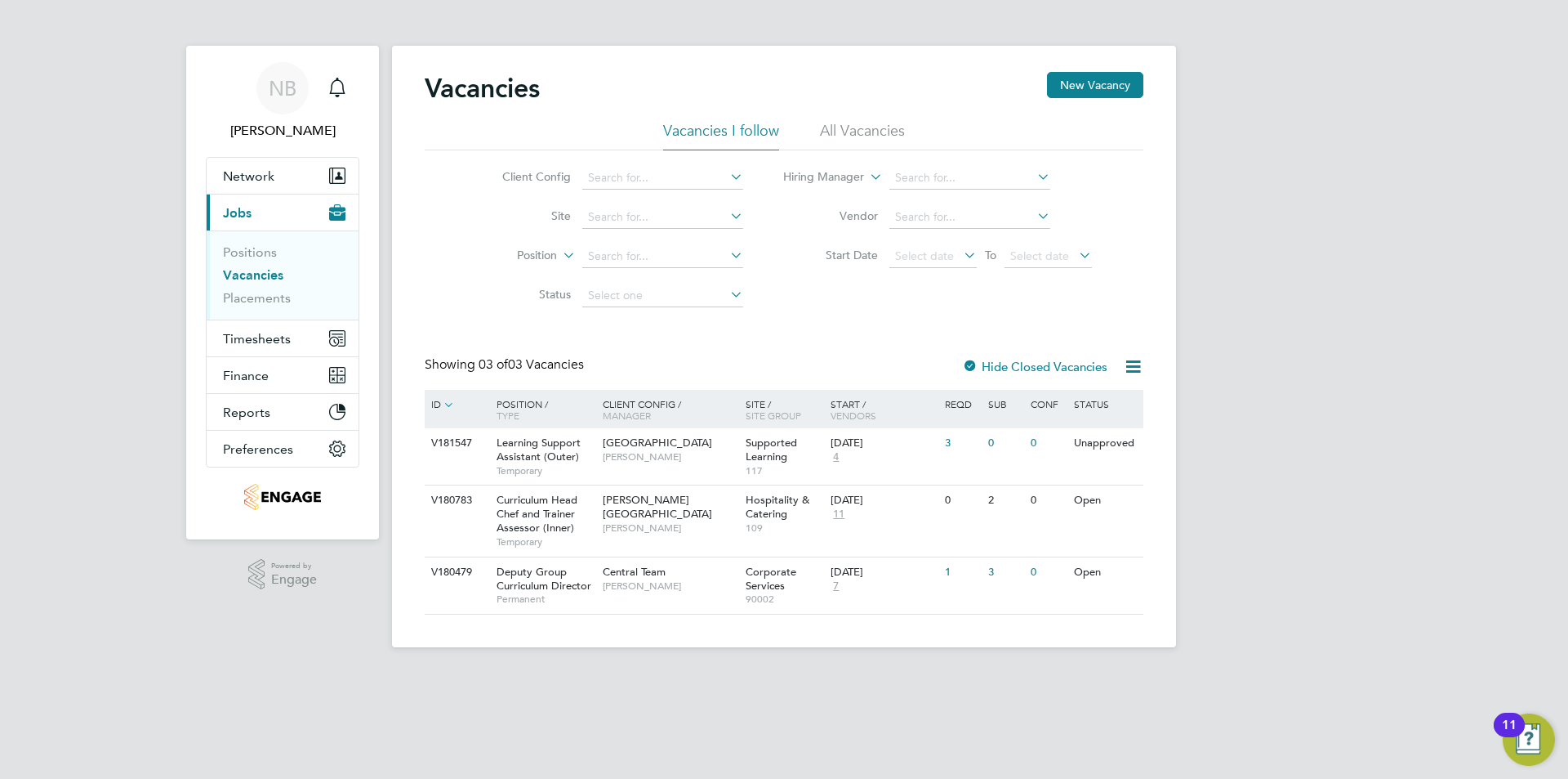
click at [838, 126] on li "All Vacancies" at bounding box center [862, 135] width 85 height 30
